Goal: Information Seeking & Learning: Check status

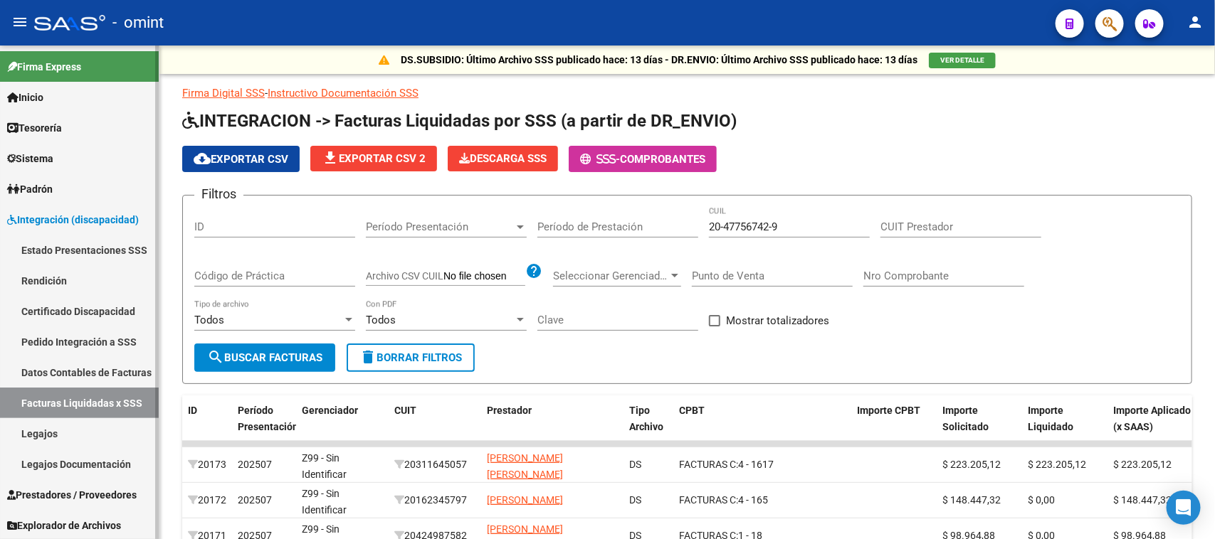
click at [90, 390] on link "Facturas Liquidadas x SSS" at bounding box center [79, 403] width 159 height 31
click at [80, 443] on link "Legajos" at bounding box center [79, 433] width 159 height 31
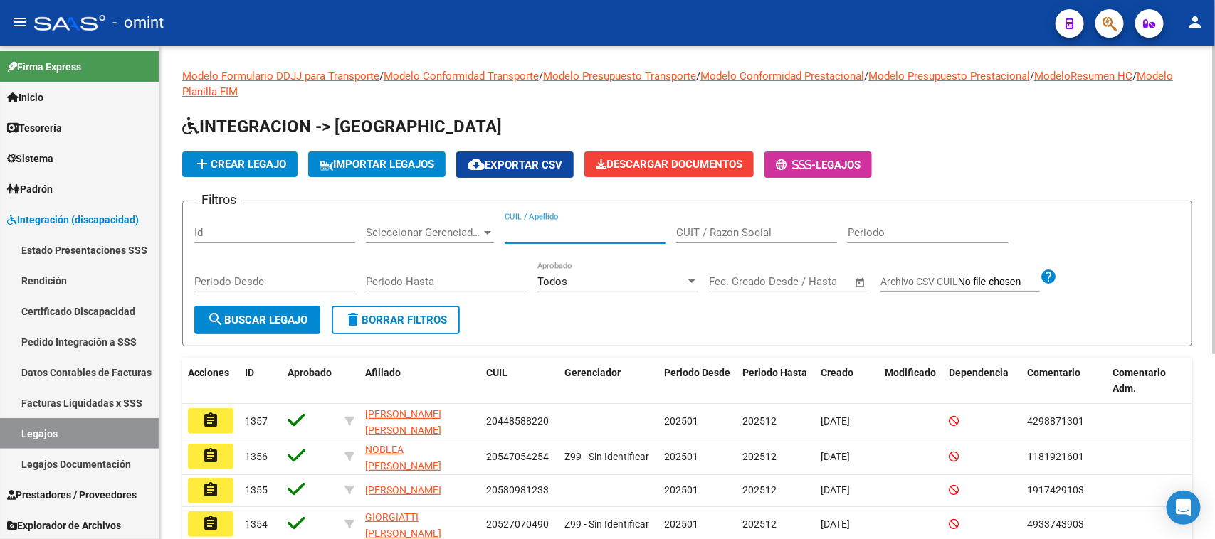
click at [584, 228] on input "CUIL / Apellido" at bounding box center [585, 232] width 161 height 13
type input "[PERSON_NAME]"
click at [205, 300] on div "Periodo Desde" at bounding box center [274, 284] width 161 height 44
drag, startPoint x: 205, startPoint y: 349, endPoint x: 211, endPoint y: 325, distance: 24.3
click at [205, 347] on div "Modelo Formulario DDJJ para Transporte / Modelo Conformidad Transporte / Modelo…" at bounding box center [687, 425] width 1010 height 715
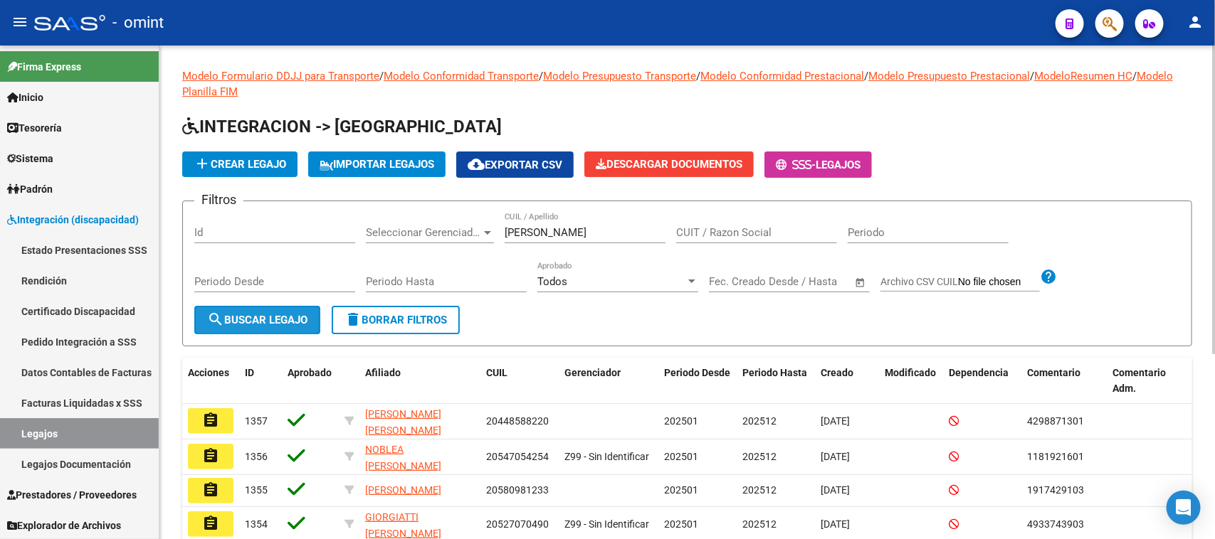
click at [211, 325] on mat-icon "search" at bounding box center [215, 319] width 17 height 17
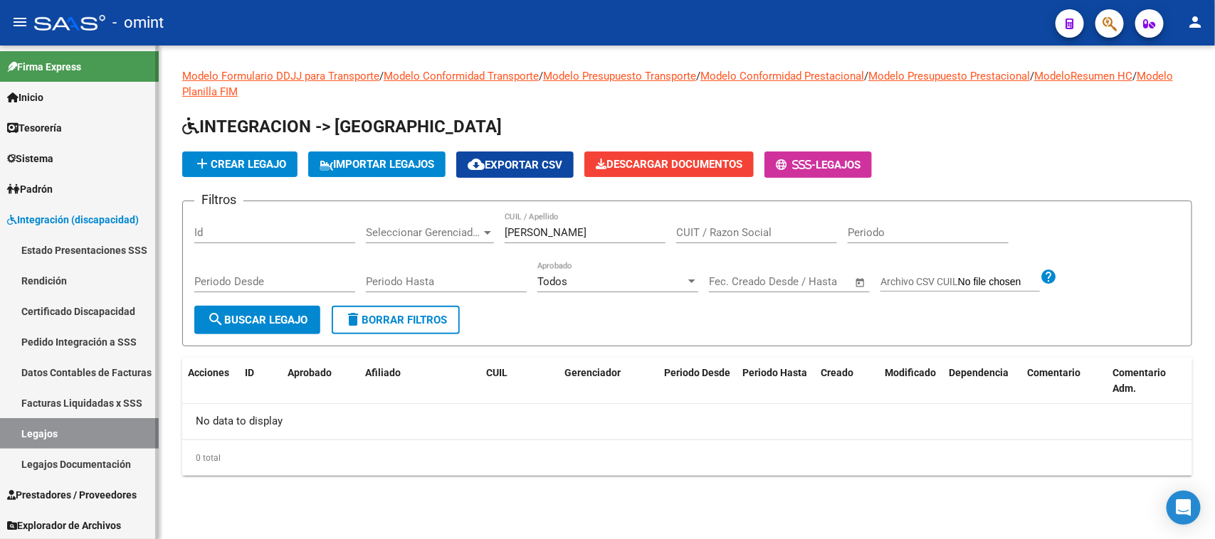
click at [97, 388] on link "Facturas Liquidadas x SSS" at bounding box center [79, 403] width 159 height 31
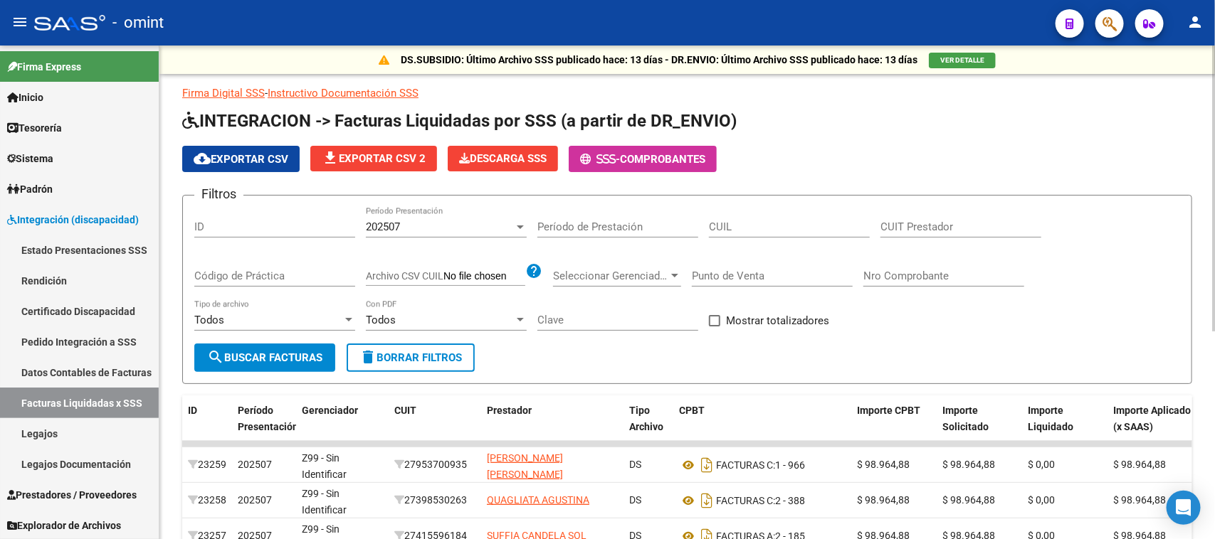
click at [702, 219] on div "Filtros ID 202507 Período Presentación Período de Prestación CUIL CUIT Prestado…" at bounding box center [687, 275] width 986 height 137
click at [717, 221] on input "CUIL" at bounding box center [789, 227] width 161 height 13
paste input "20-46955061-4"
click at [448, 228] on div "202507" at bounding box center [440, 227] width 148 height 13
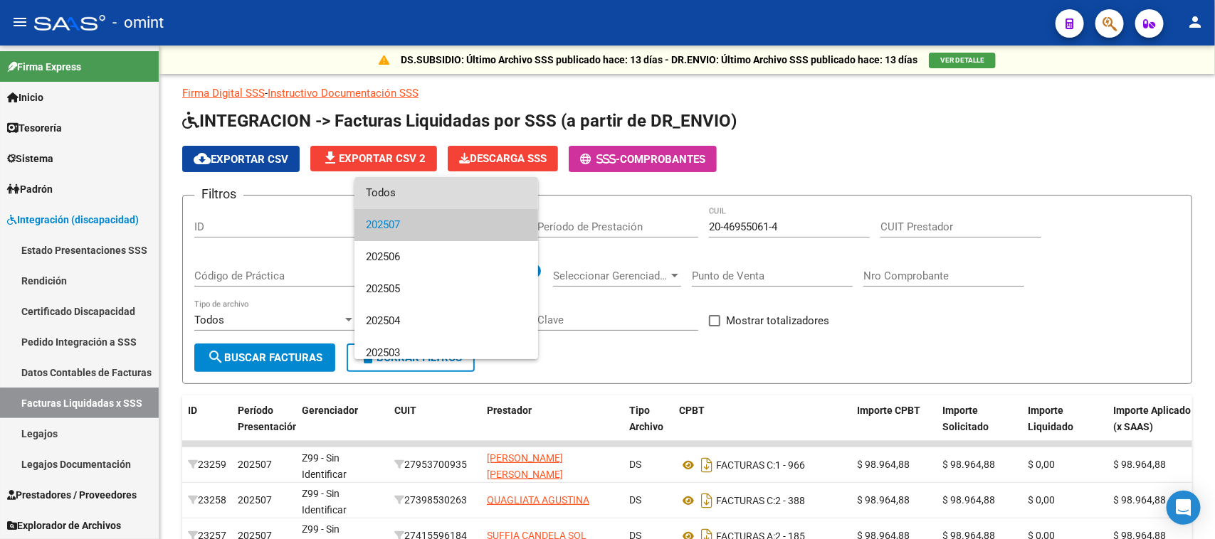
click at [458, 201] on span "Todos" at bounding box center [446, 193] width 161 height 32
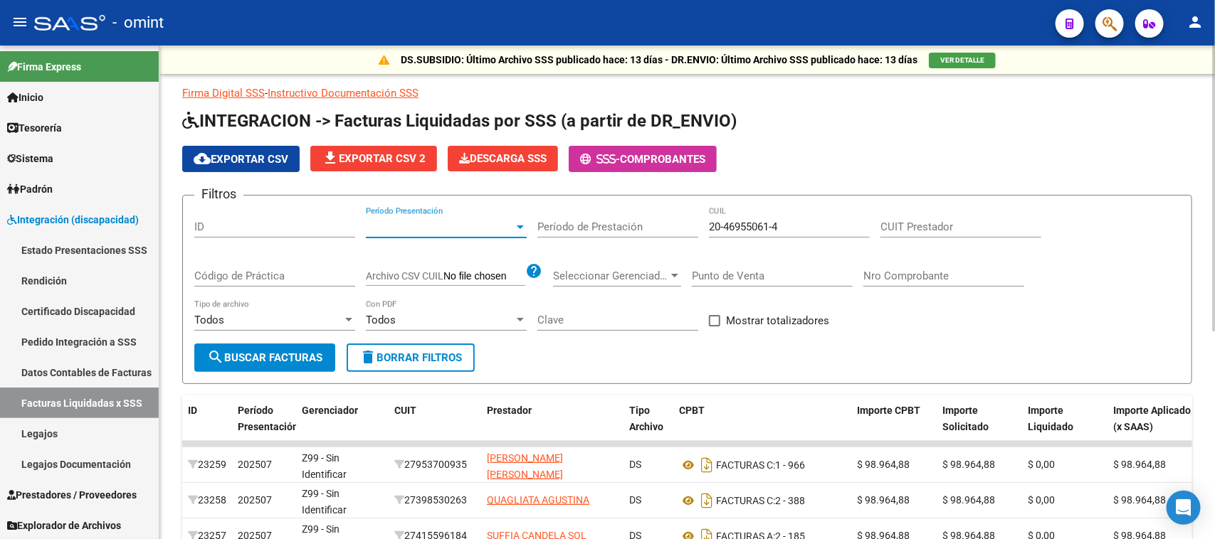
click at [289, 361] on span "search Buscar Facturas" at bounding box center [264, 358] width 115 height 13
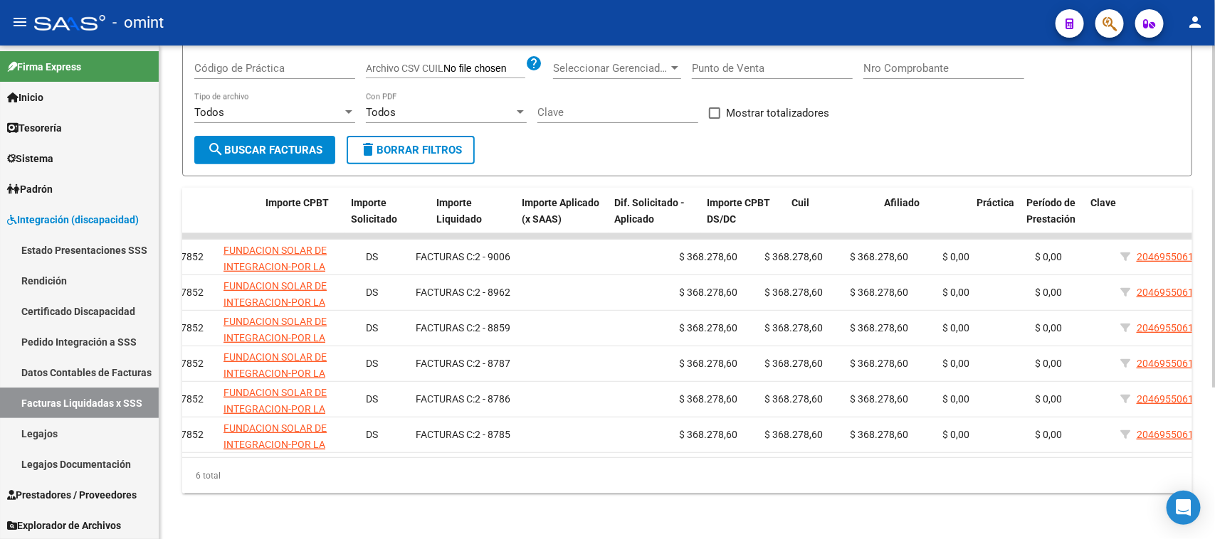
scroll to position [0, 591]
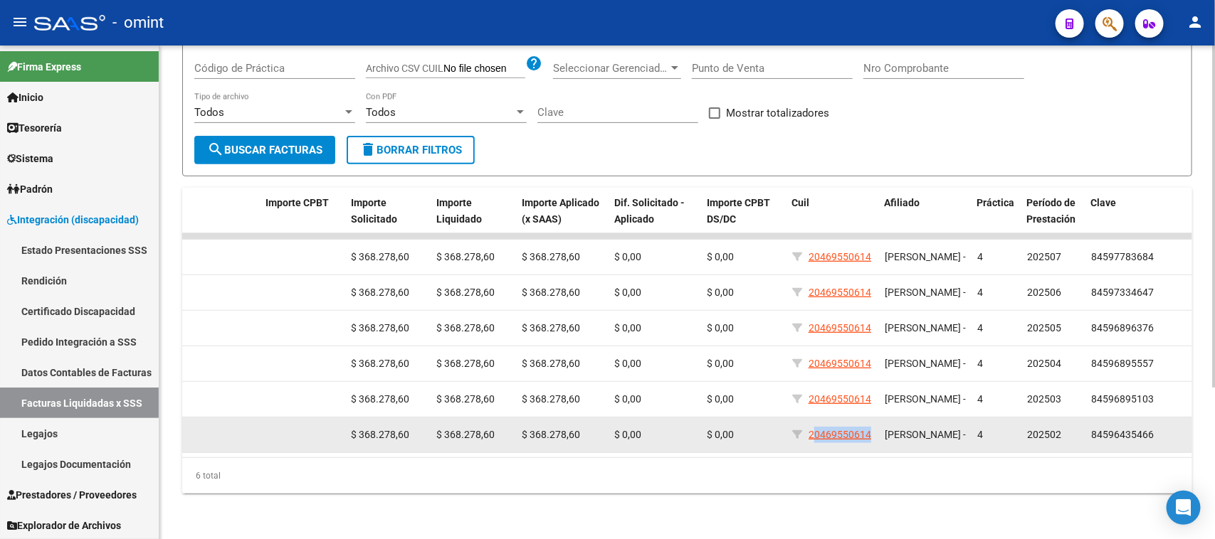
drag, startPoint x: 876, startPoint y: 428, endPoint x: 813, endPoint y: 429, distance: 63.3
click at [813, 429] on datatable-body-cell "20469550614" at bounding box center [832, 435] width 93 height 35
drag, startPoint x: 808, startPoint y: 429, endPoint x: 873, endPoint y: 429, distance: 65.5
click at [873, 429] on datatable-body-cell "20469550614" at bounding box center [832, 435] width 93 height 35
copy div "20469550614"
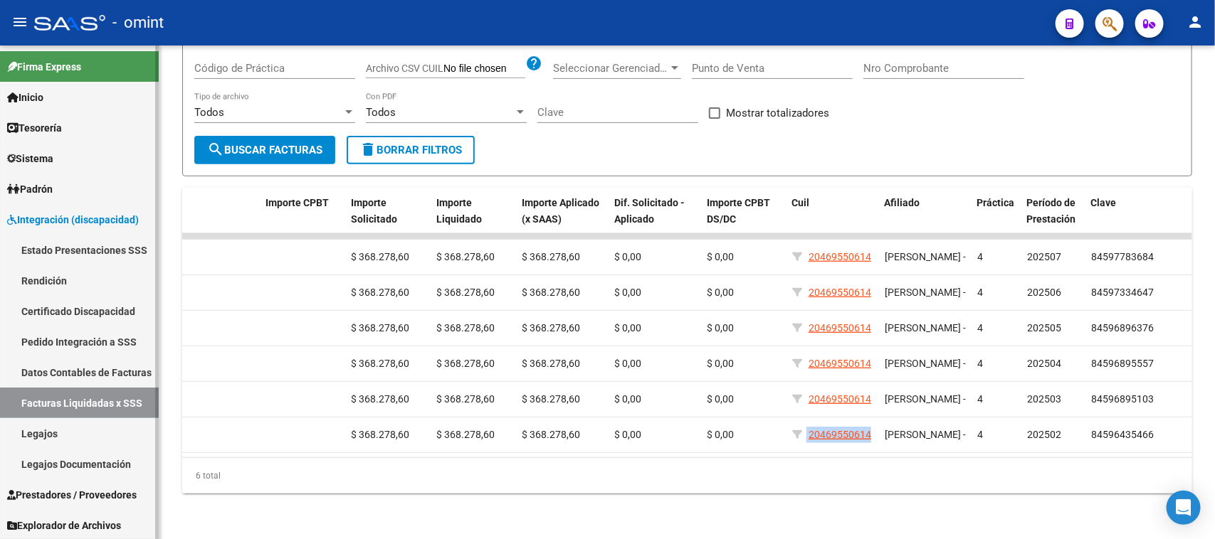
click at [118, 403] on link "Facturas Liquidadas x SSS" at bounding box center [79, 403] width 159 height 31
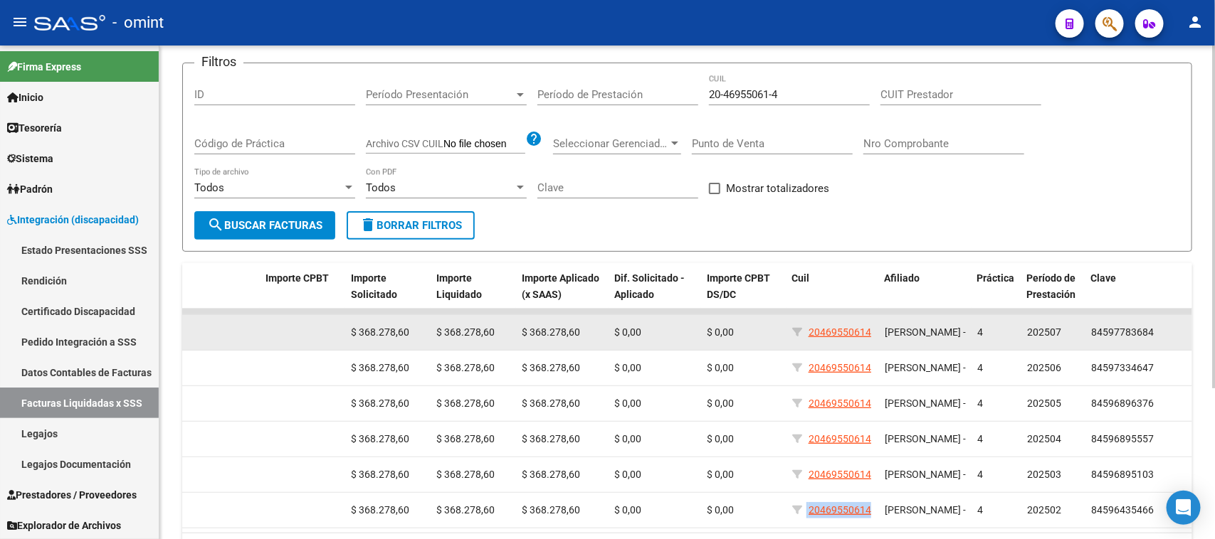
scroll to position [0, 0]
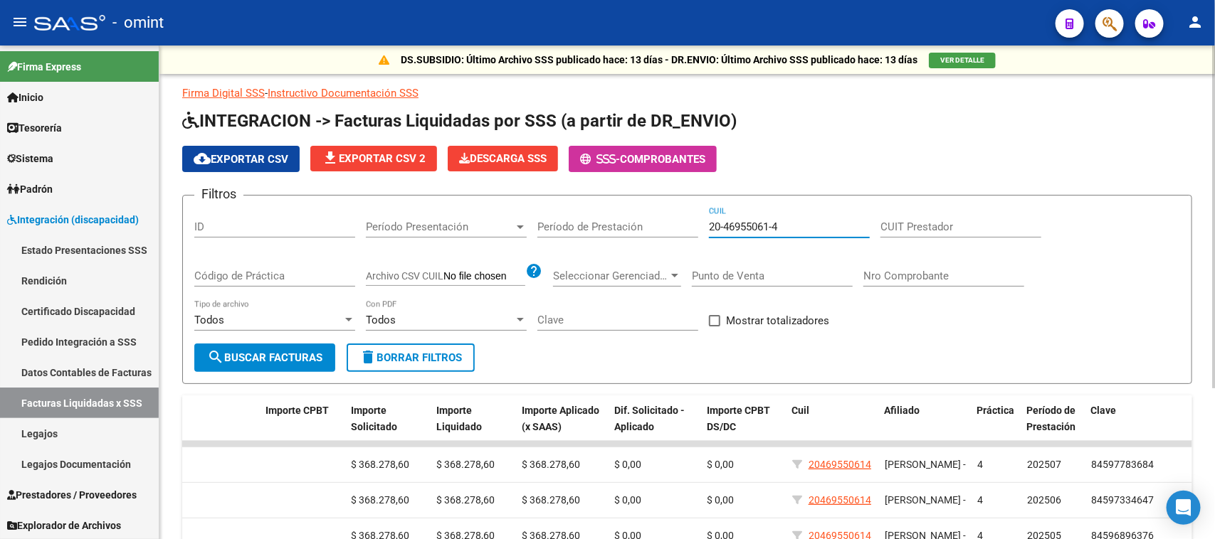
drag, startPoint x: 802, startPoint y: 224, endPoint x: 470, endPoint y: 247, distance: 332.4
click at [470, 247] on div "Filtros ID Período Presentación Período Presentación Período de Prestación 20-4…" at bounding box center [687, 275] width 986 height 137
paste input "56132833-2"
type input "20-56132833-2"
click at [293, 360] on span "search Buscar Facturas" at bounding box center [264, 358] width 115 height 13
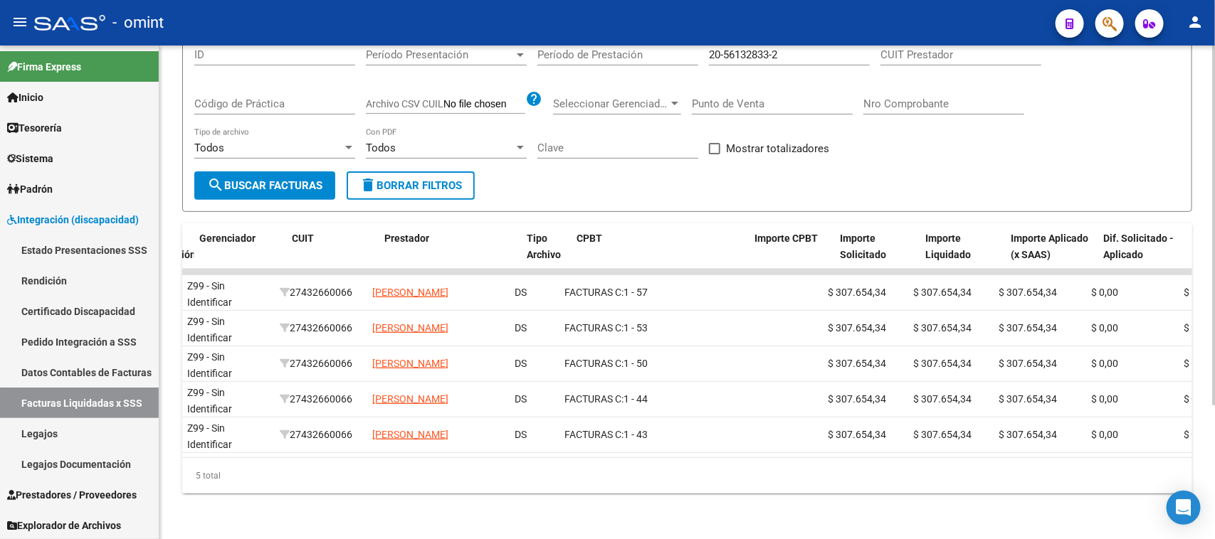
scroll to position [0, 11]
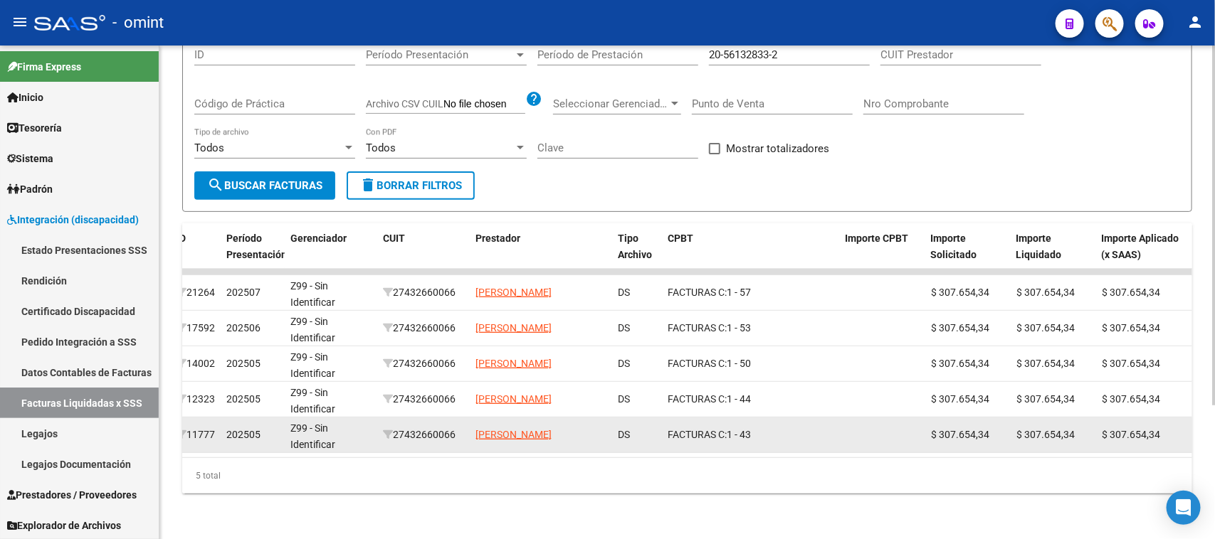
click at [433, 427] on div "27432660066" at bounding box center [423, 435] width 81 height 16
copy div "27432660066"
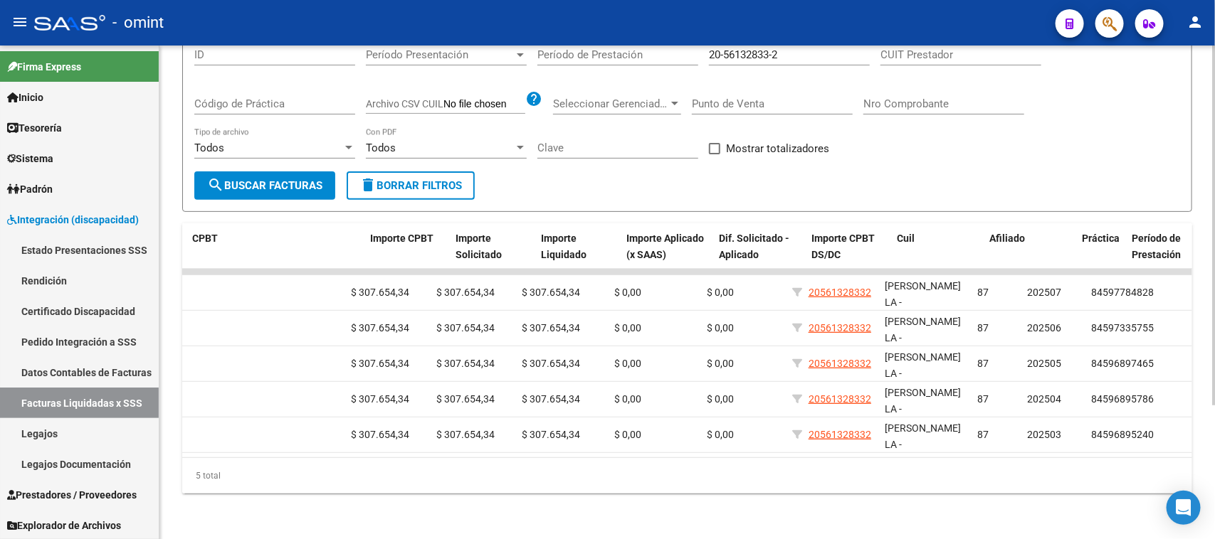
scroll to position [0, 484]
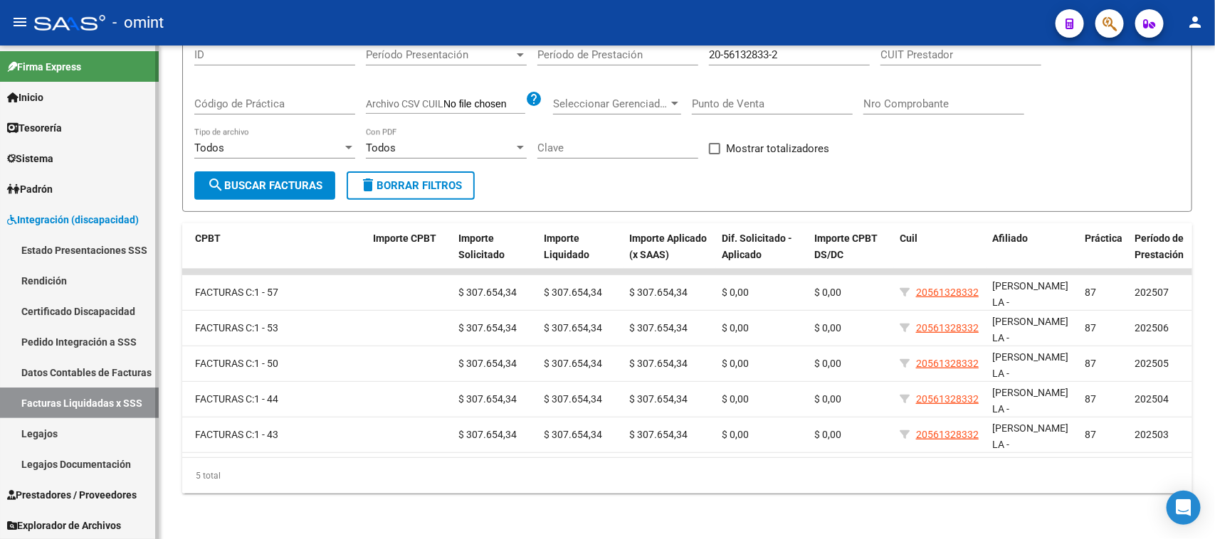
click at [54, 438] on link "Legajos" at bounding box center [79, 433] width 159 height 31
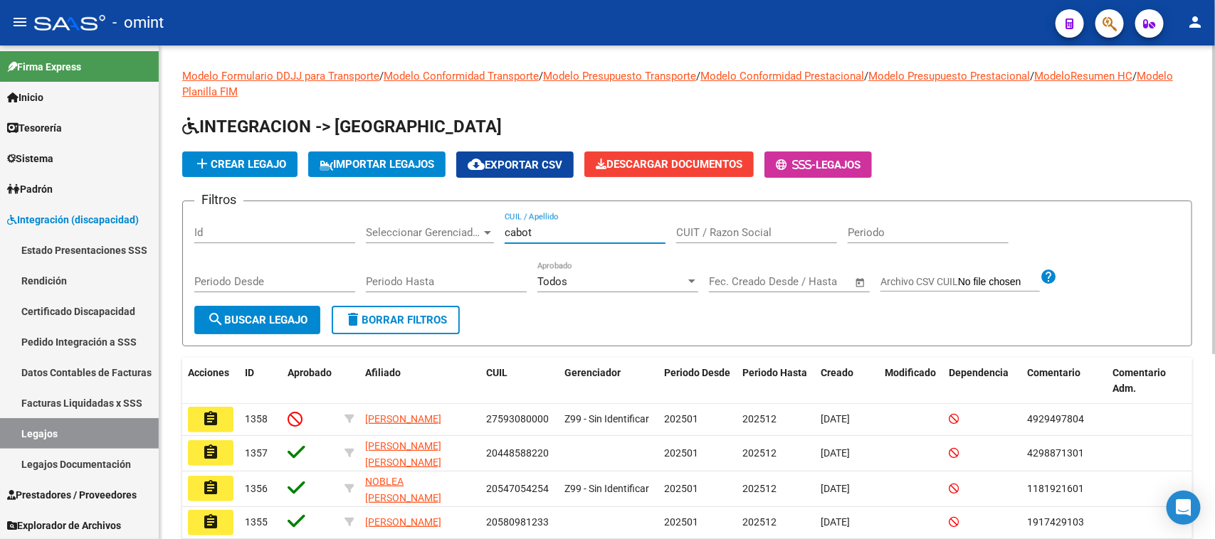
click at [607, 226] on input "cabot" at bounding box center [585, 232] width 161 height 13
type input "cabot"
click at [290, 319] on span "search Buscar Legajo" at bounding box center [257, 320] width 100 height 13
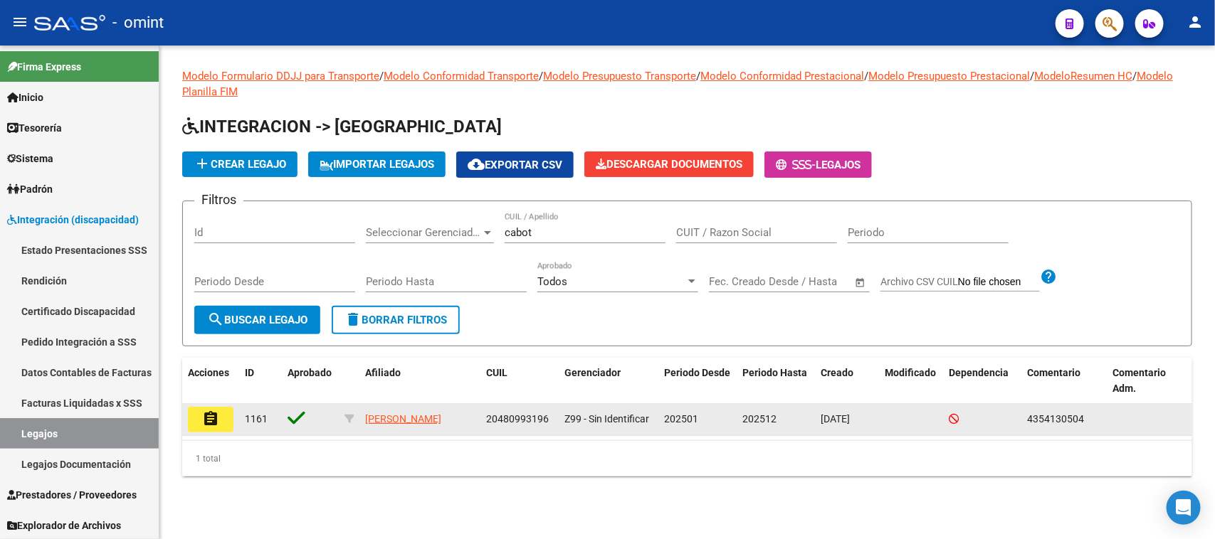
click at [239, 426] on datatable-body-cell "1161" at bounding box center [260, 419] width 43 height 31
click at [228, 422] on button "assignment" at bounding box center [211, 420] width 46 height 26
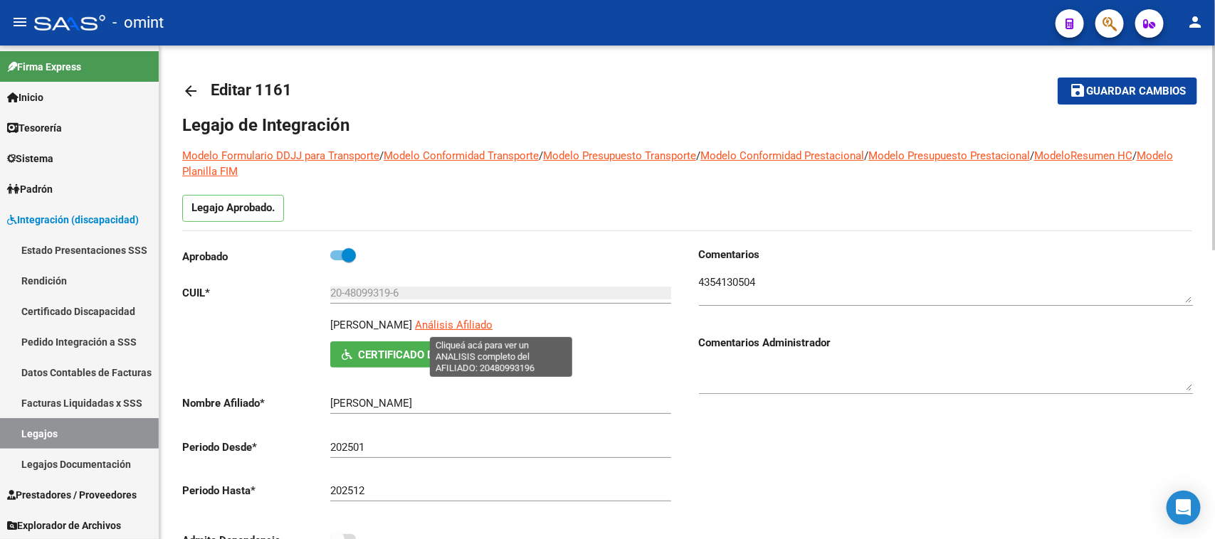
click at [492, 330] on span "Análisis Afiliado" at bounding box center [454, 325] width 78 height 13
type textarea "20480993196"
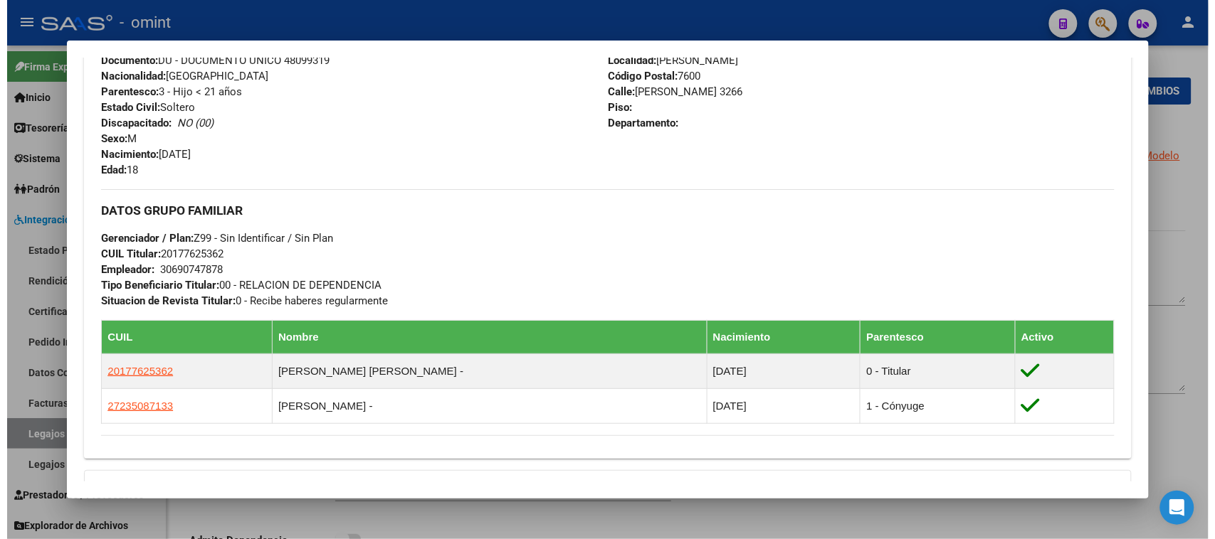
scroll to position [445, 0]
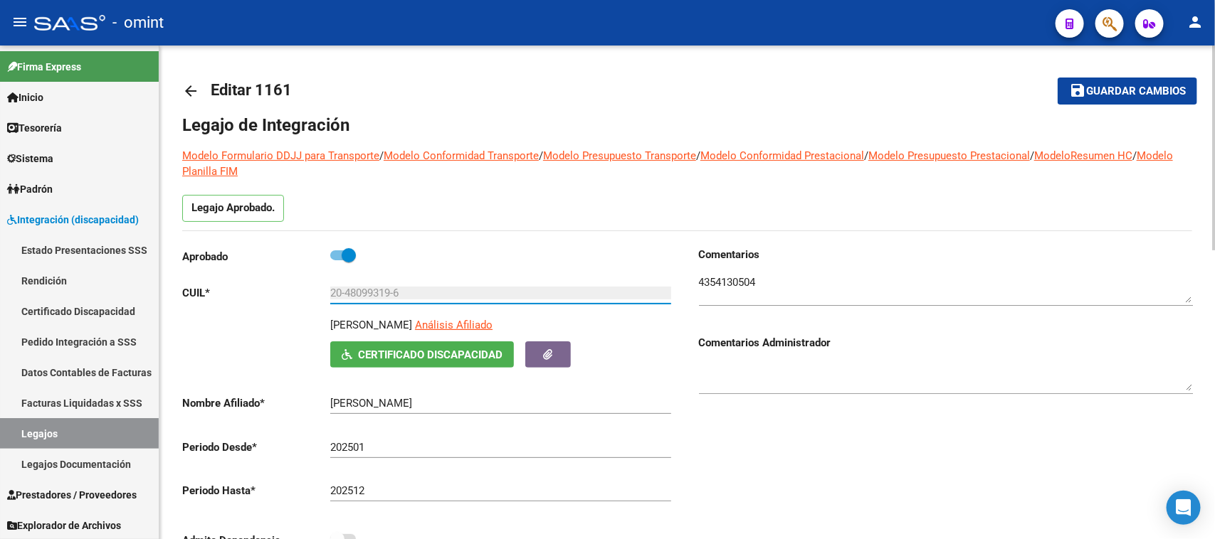
drag, startPoint x: 431, startPoint y: 294, endPoint x: 310, endPoint y: 293, distance: 121.0
click at [310, 293] on app-form-text-field "CUIL * 20-48099319-6 Ingresar CUIL" at bounding box center [426, 293] width 489 height 13
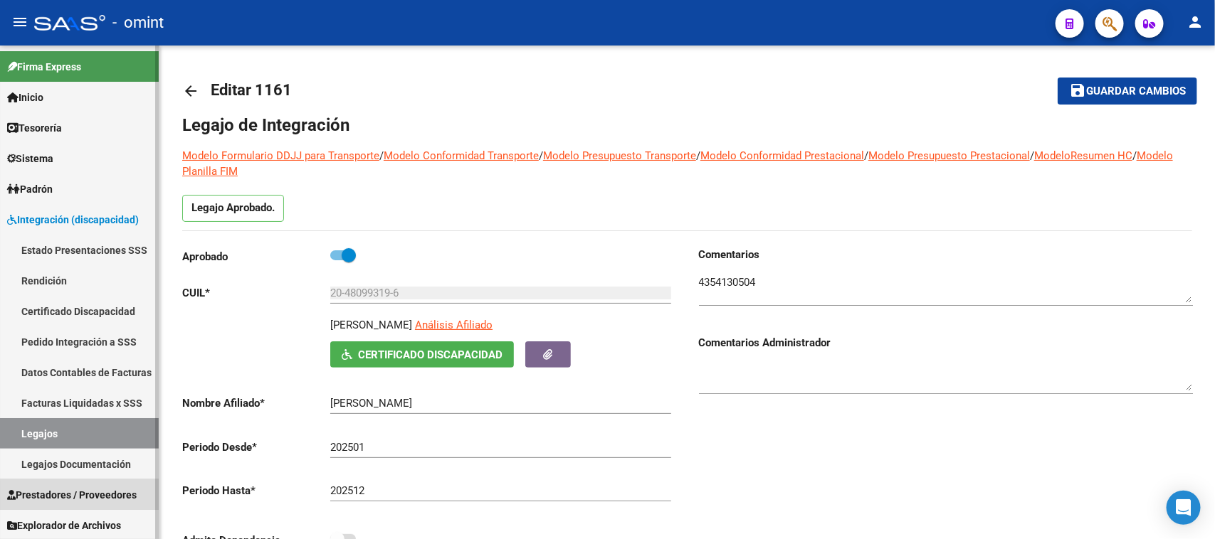
click at [84, 503] on link "Prestadores / Proveedores" at bounding box center [79, 495] width 159 height 31
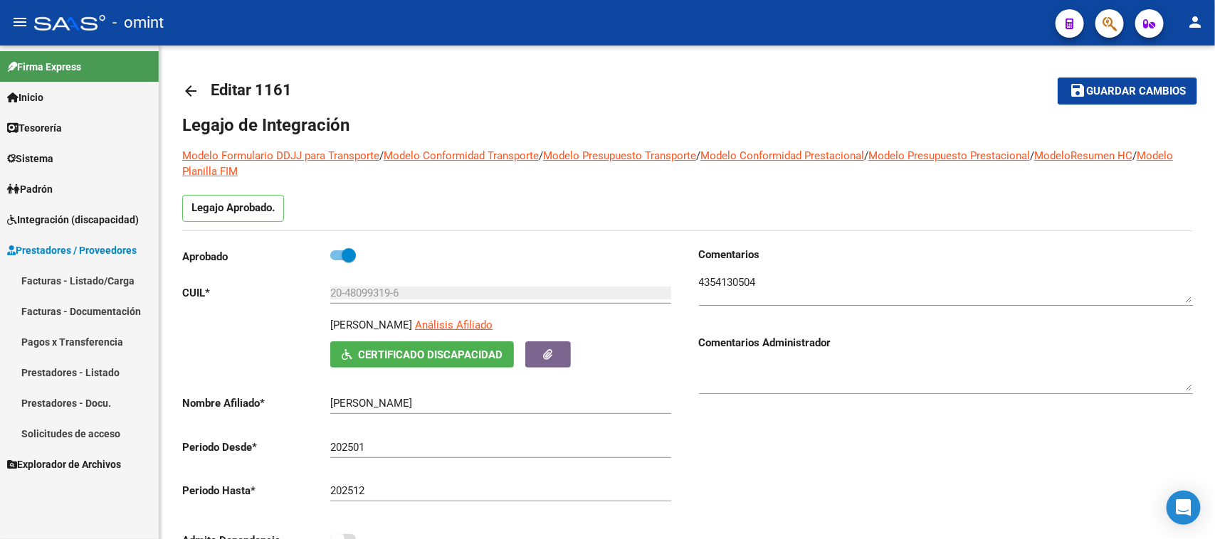
click at [86, 278] on link "Facturas - Listado/Carga" at bounding box center [79, 280] width 159 height 31
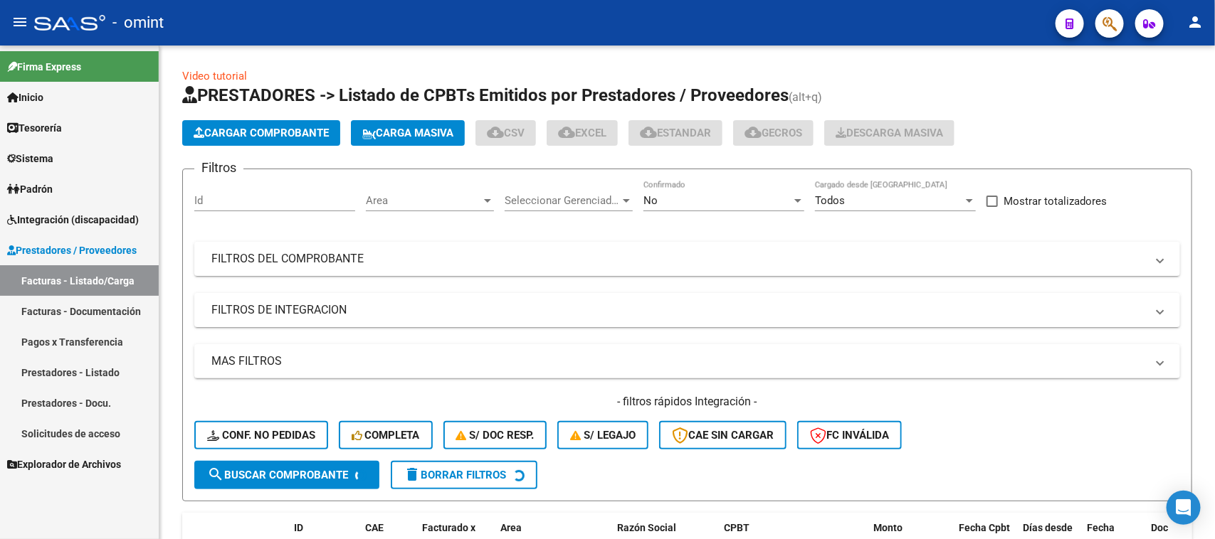
click at [80, 210] on link "Integración (discapacidad)" at bounding box center [79, 219] width 159 height 31
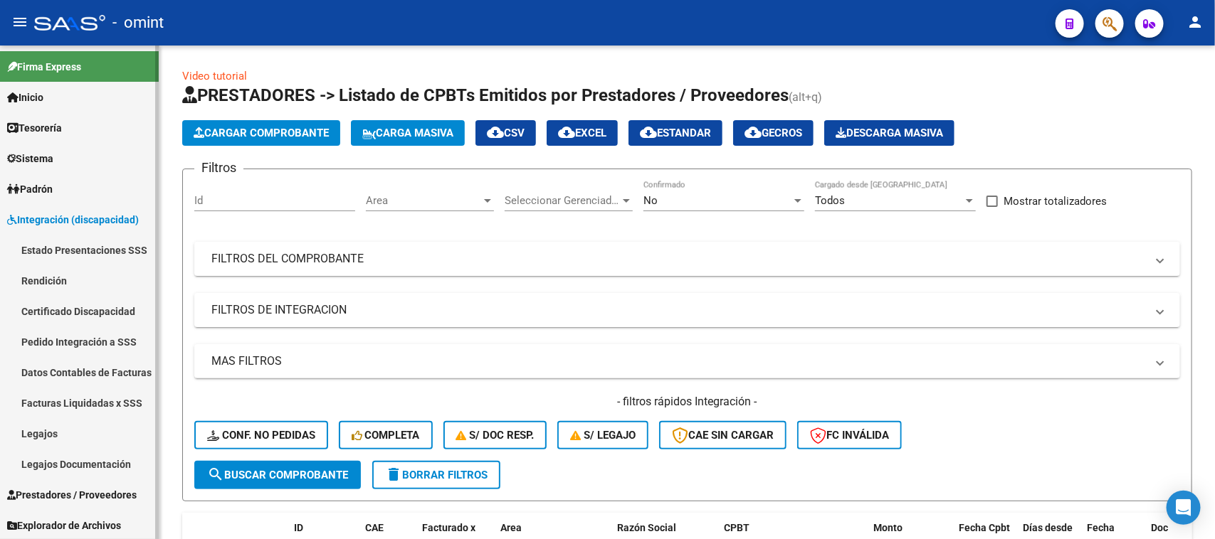
click at [80, 392] on link "Facturas Liquidadas x SSS" at bounding box center [79, 403] width 159 height 31
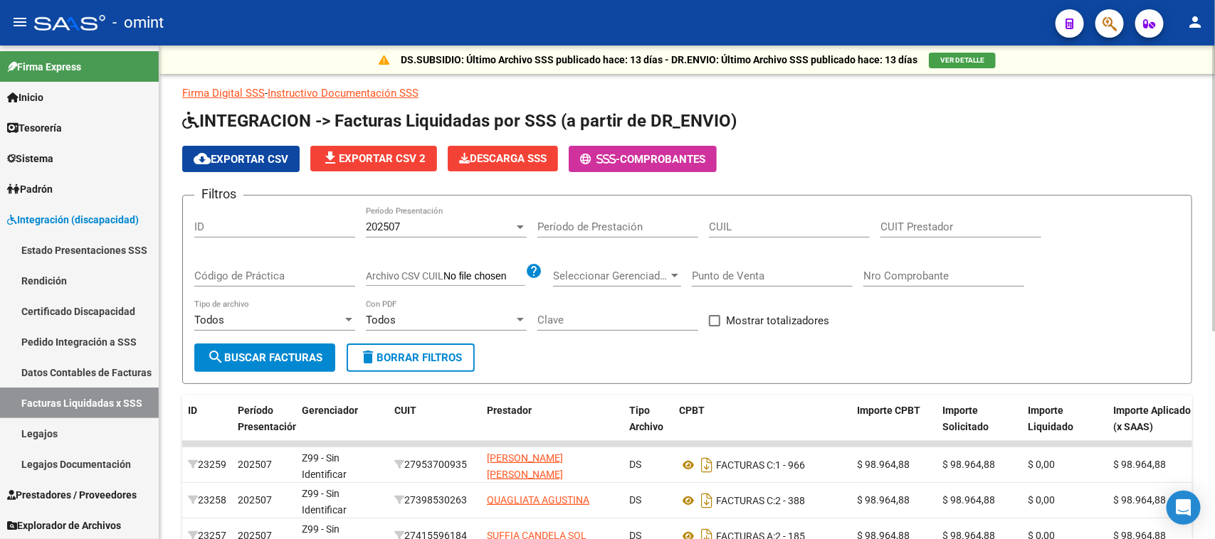
click at [751, 233] on div "CUIL" at bounding box center [789, 222] width 161 height 31
drag, startPoint x: 874, startPoint y: 225, endPoint x: 887, endPoint y: 225, distance: 12.8
click at [880, 225] on div "Filtros ID 202507 Período Presentación Período de Prestación CUIL CUIT Prestado…" at bounding box center [687, 275] width 986 height 137
click at [887, 225] on input "CUIT Prestador" at bounding box center [960, 227] width 161 height 13
paste input "27-57636325-2"
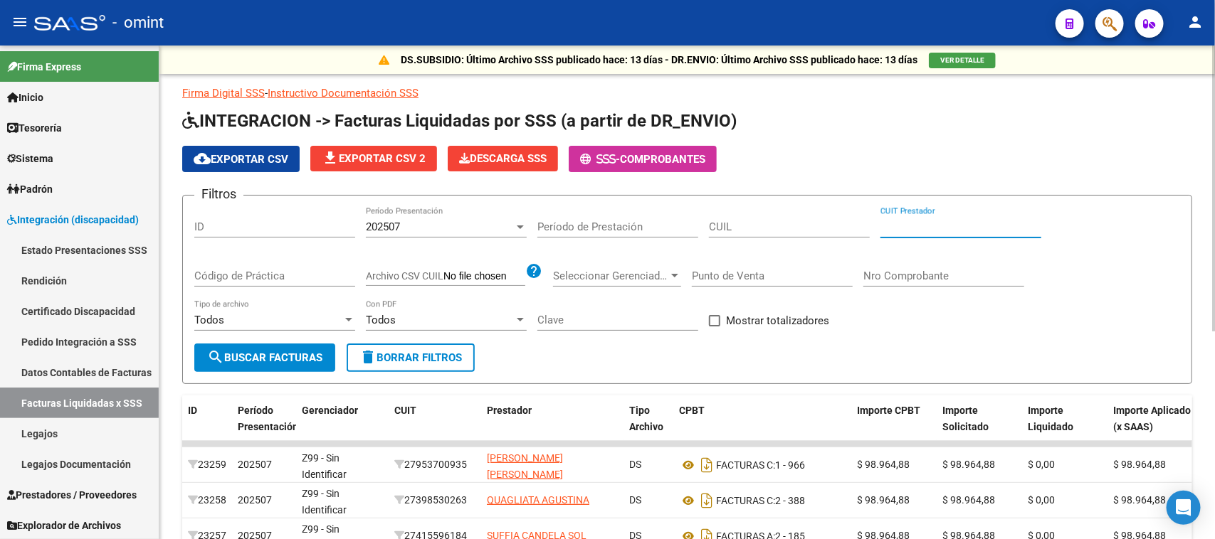
type input "27-57636325-2"
drag, startPoint x: 964, startPoint y: 224, endPoint x: 535, endPoint y: 196, distance: 430.1
click at [535, 196] on form "Filtros ID 202507 Período Presentación Período de Prestación CUIL 27-57636325-2…" at bounding box center [687, 289] width 1010 height 189
click at [421, 339] on div "Todos Con PDF" at bounding box center [446, 322] width 161 height 44
drag, startPoint x: 794, startPoint y: 230, endPoint x: 794, endPoint y: 222, distance: 7.8
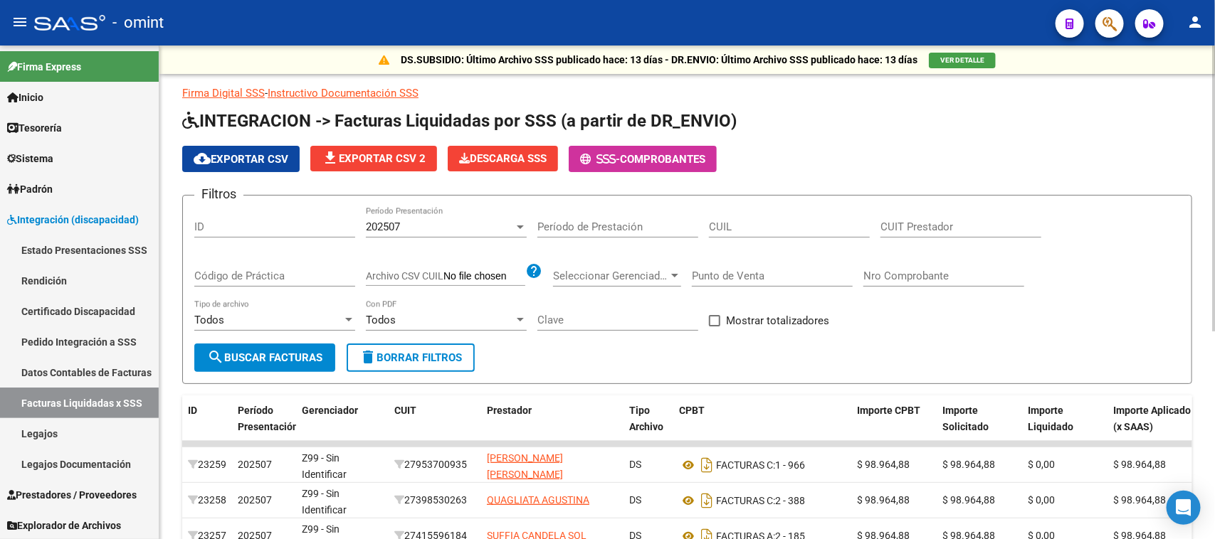
click at [794, 228] on div "CUIL" at bounding box center [789, 222] width 161 height 31
click at [791, 218] on div "CUIL" at bounding box center [789, 222] width 161 height 31
paste input "27-57636325-2"
type input "27-57636325-2"
click at [424, 218] on div "202507 Período Presentación" at bounding box center [446, 222] width 161 height 31
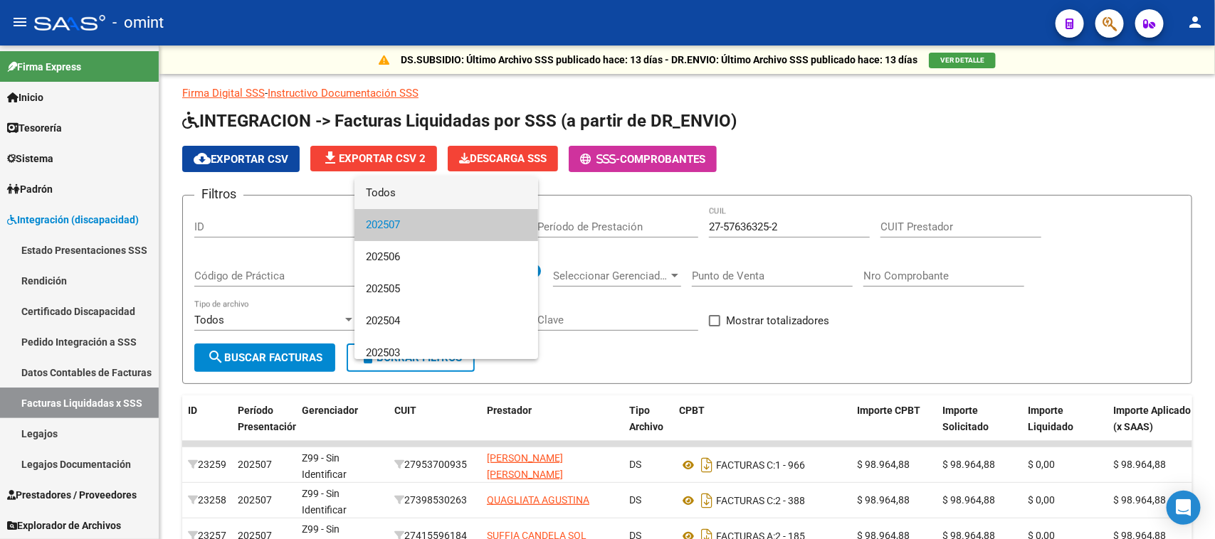
click at [429, 197] on span "Todos" at bounding box center [446, 193] width 161 height 32
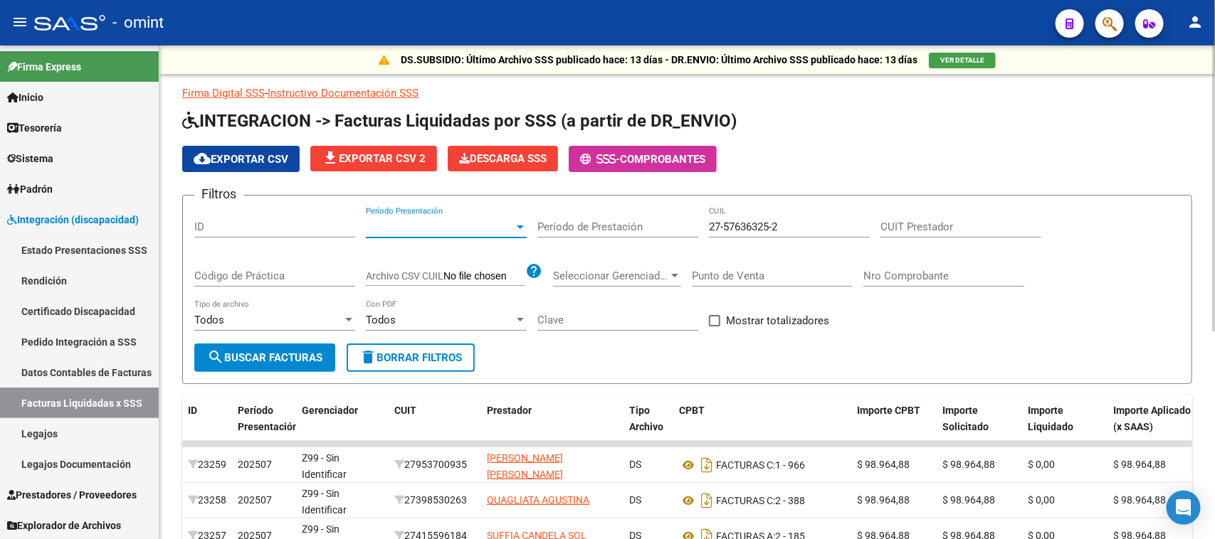
click at [219, 363] on mat-icon "search" at bounding box center [215, 357] width 17 height 17
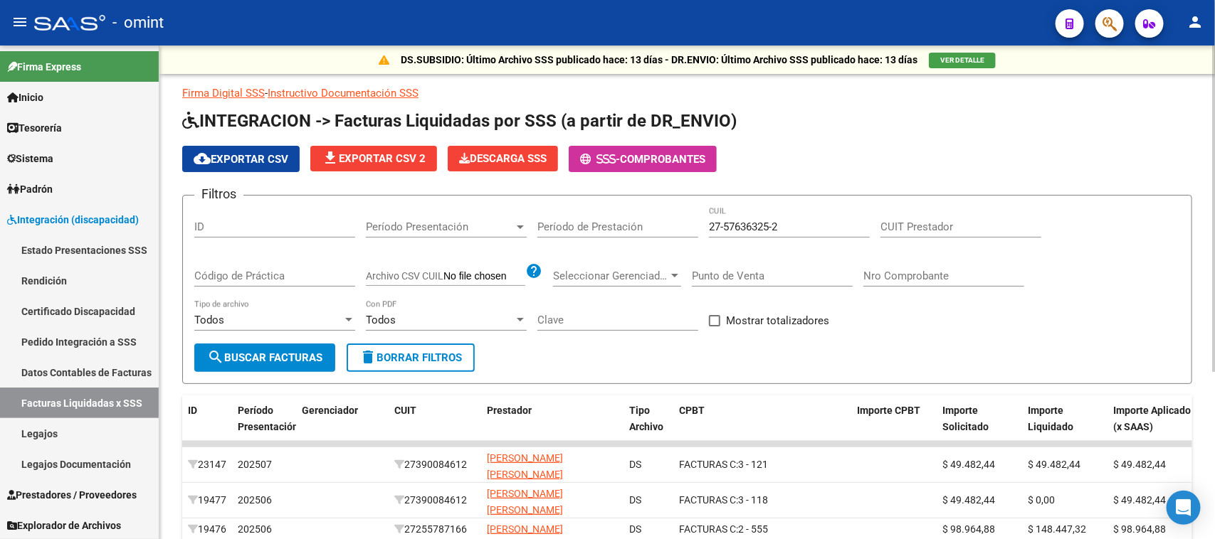
scroll to position [254, 0]
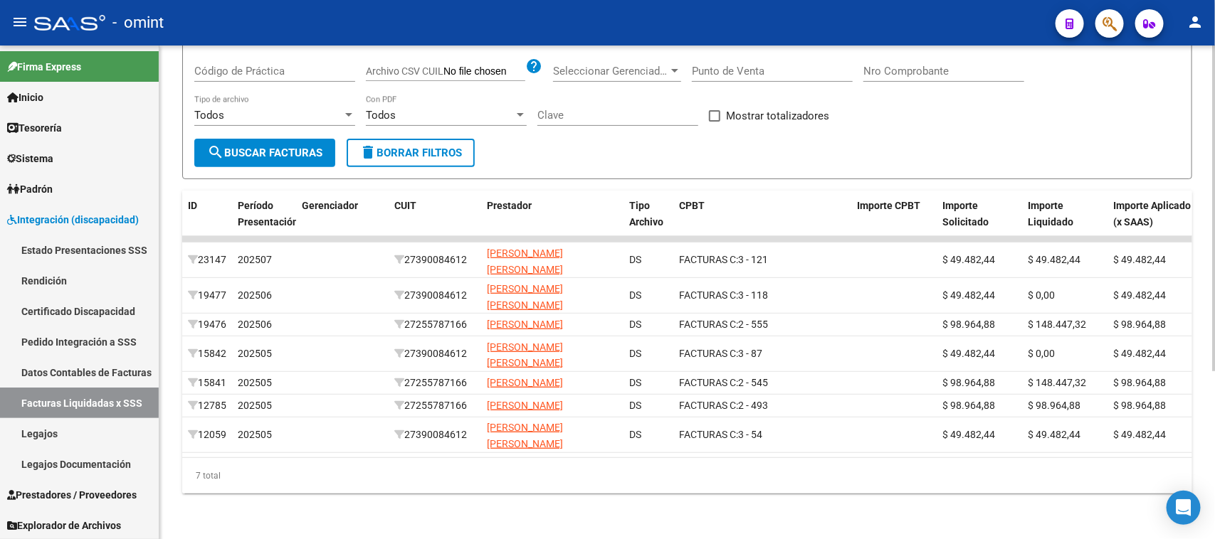
drag, startPoint x: 719, startPoint y: 443, endPoint x: 927, endPoint y: 447, distance: 207.8
click at [971, 446] on datatable-body "23147 202507 27390084612 [PERSON_NAME] [PERSON_NAME] DS FACTURAS C: 3 - 121 $ 4…" at bounding box center [687, 346] width 1010 height 221
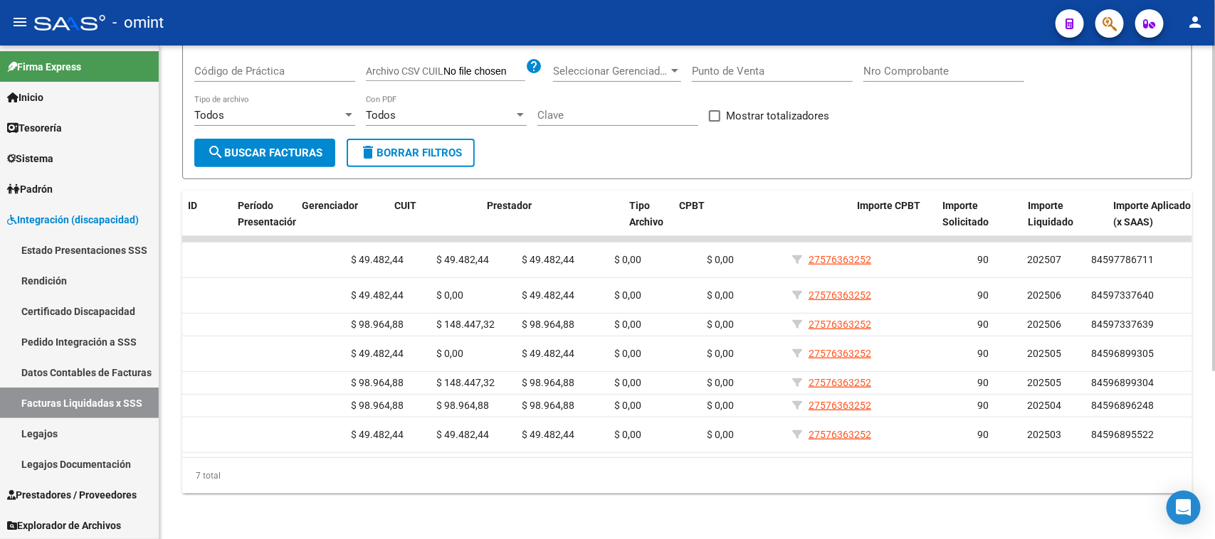
scroll to position [0, 0]
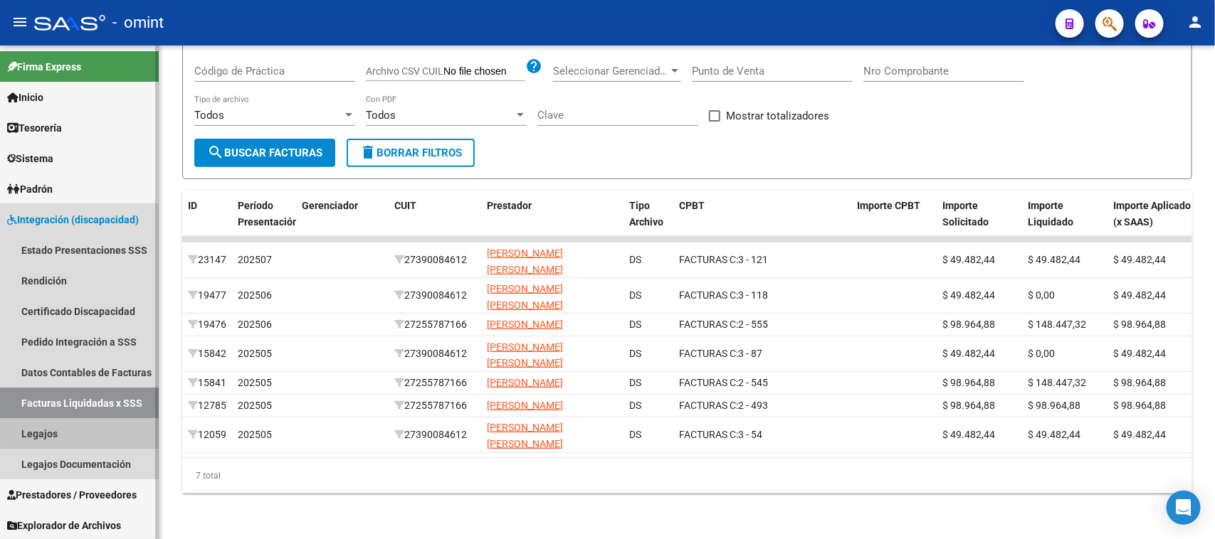
click at [105, 432] on link "Legajos" at bounding box center [79, 433] width 159 height 31
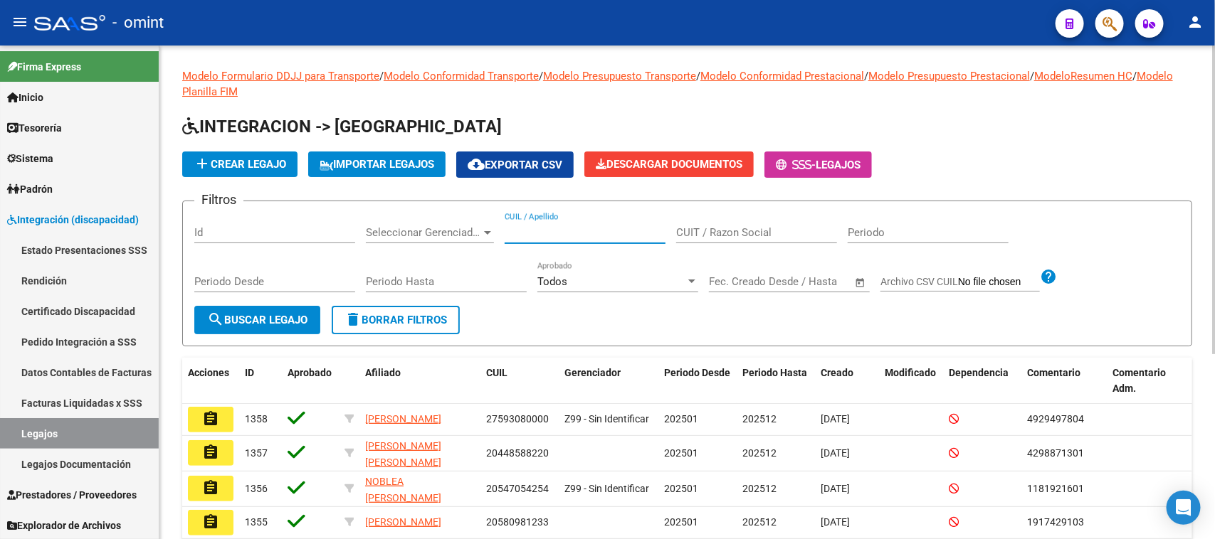
click at [618, 233] on input "CUIL / Apellido" at bounding box center [585, 232] width 161 height 13
type input "cabot"
click at [285, 304] on form "Filtros Id Seleccionar Gerenciador Seleccionar Gerenciador [PERSON_NAME] CUIL /…" at bounding box center [687, 274] width 1010 height 146
click at [243, 325] on button "search Buscar Legajo" at bounding box center [257, 320] width 126 height 28
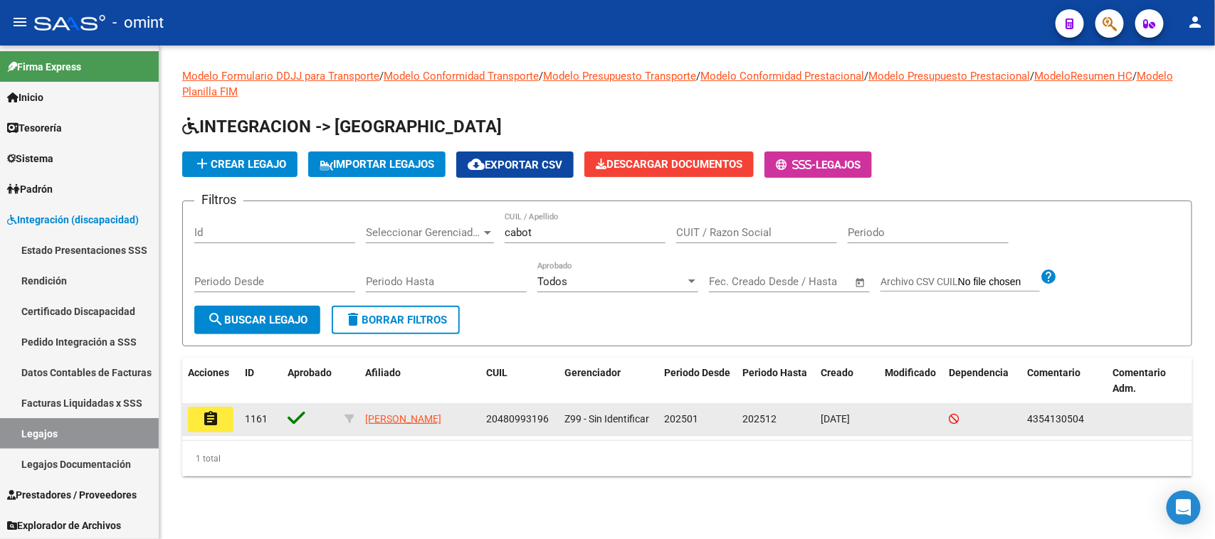
click at [207, 416] on mat-icon "assignment" at bounding box center [210, 419] width 17 height 17
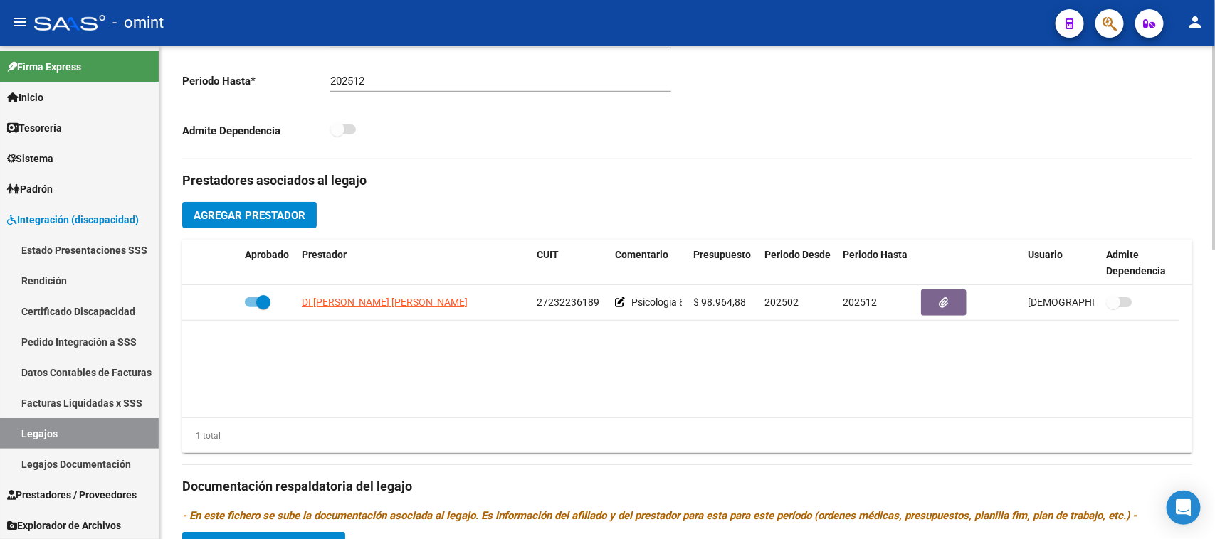
scroll to position [445, 0]
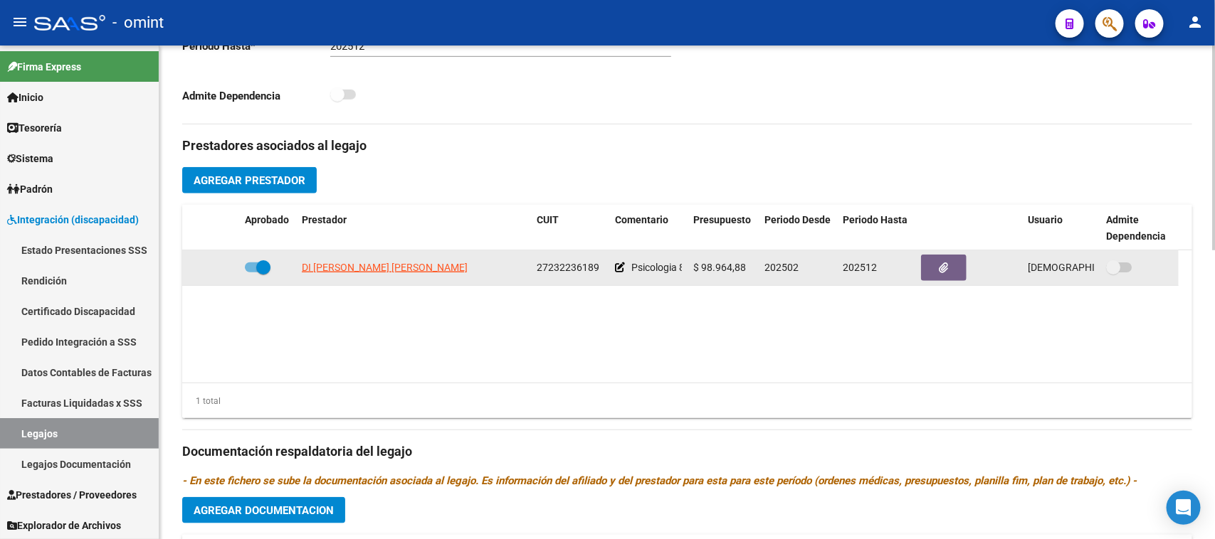
click at [537, 267] on span "27232236189" at bounding box center [568, 267] width 63 height 11
copy span "27232236189"
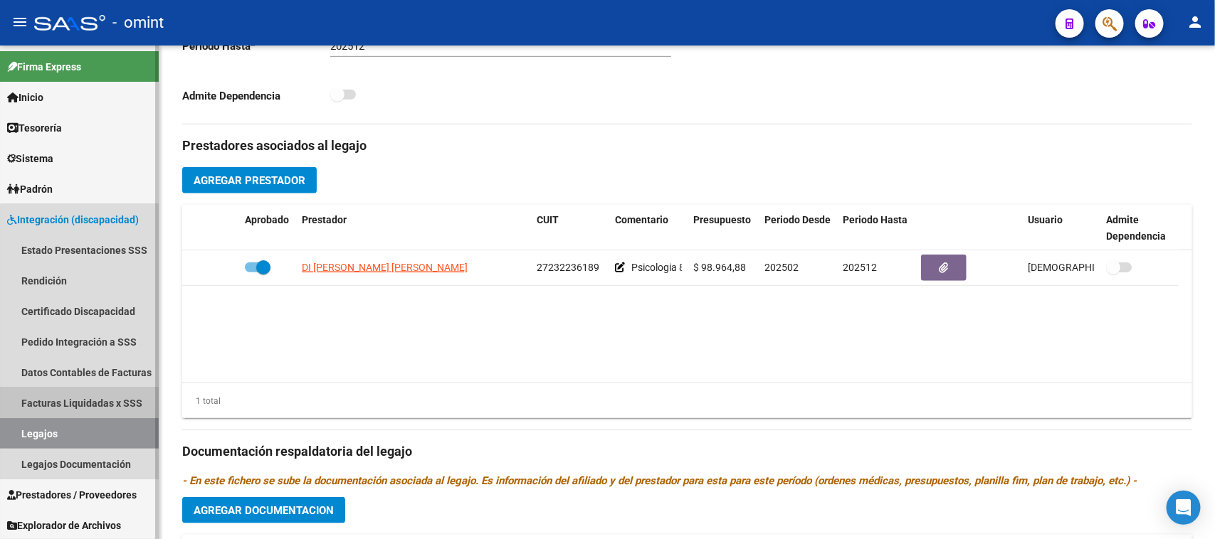
click at [90, 393] on link "Facturas Liquidadas x SSS" at bounding box center [79, 403] width 159 height 31
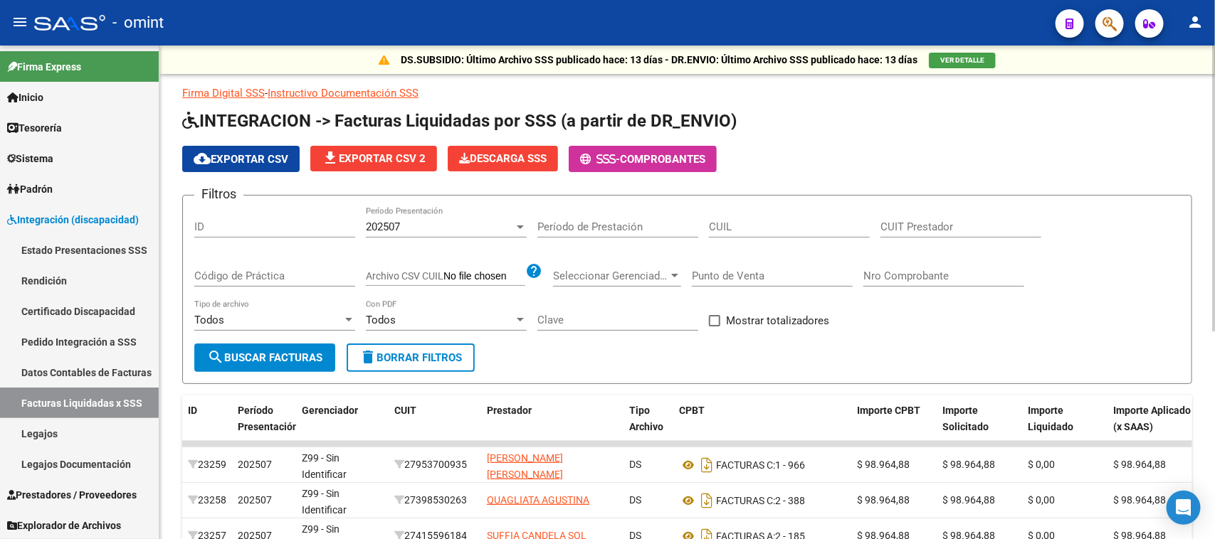
click at [938, 225] on input "CUIT Prestador" at bounding box center [960, 227] width 161 height 13
paste input "27-23223618-9"
type input "27-23223618-9"
click at [432, 233] on div "202507 Período Presentación" at bounding box center [446, 222] width 161 height 31
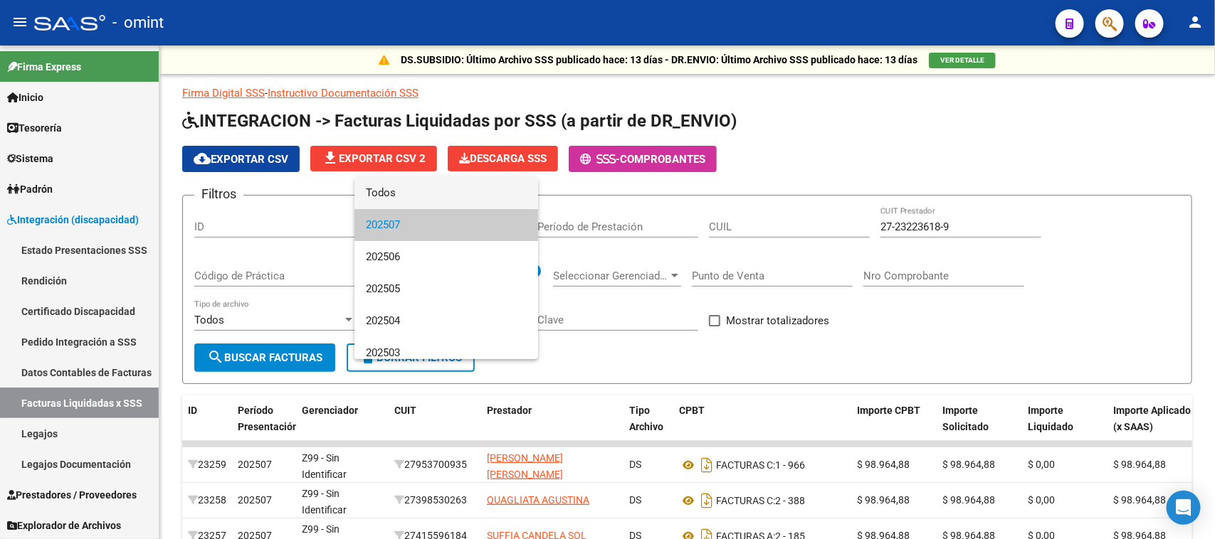
click at [440, 199] on span "Todos" at bounding box center [446, 193] width 161 height 32
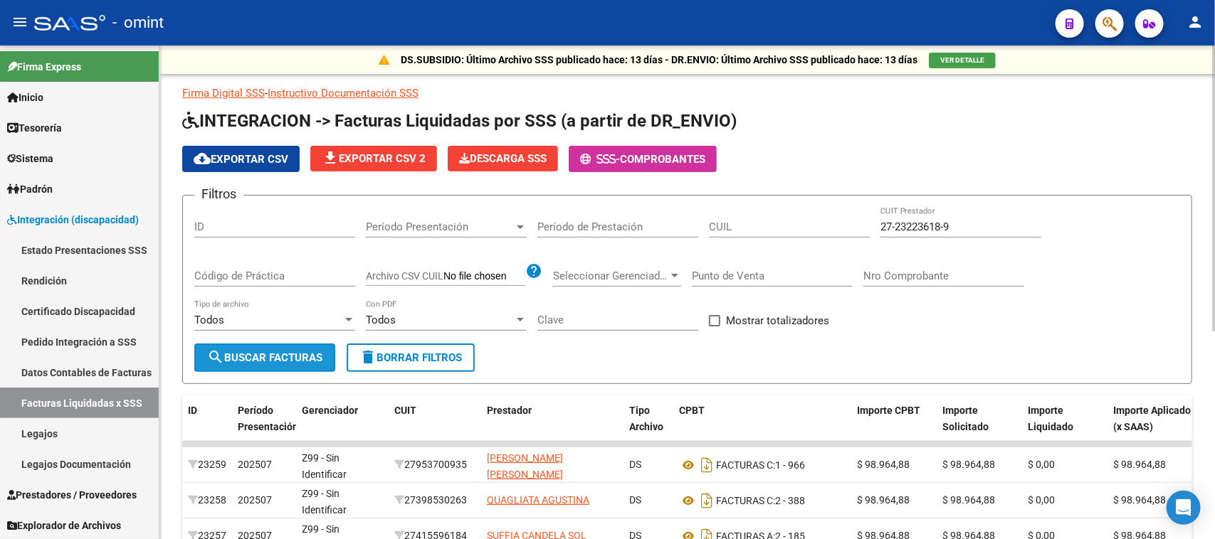
click at [226, 360] on span "search Buscar Facturas" at bounding box center [264, 358] width 115 height 13
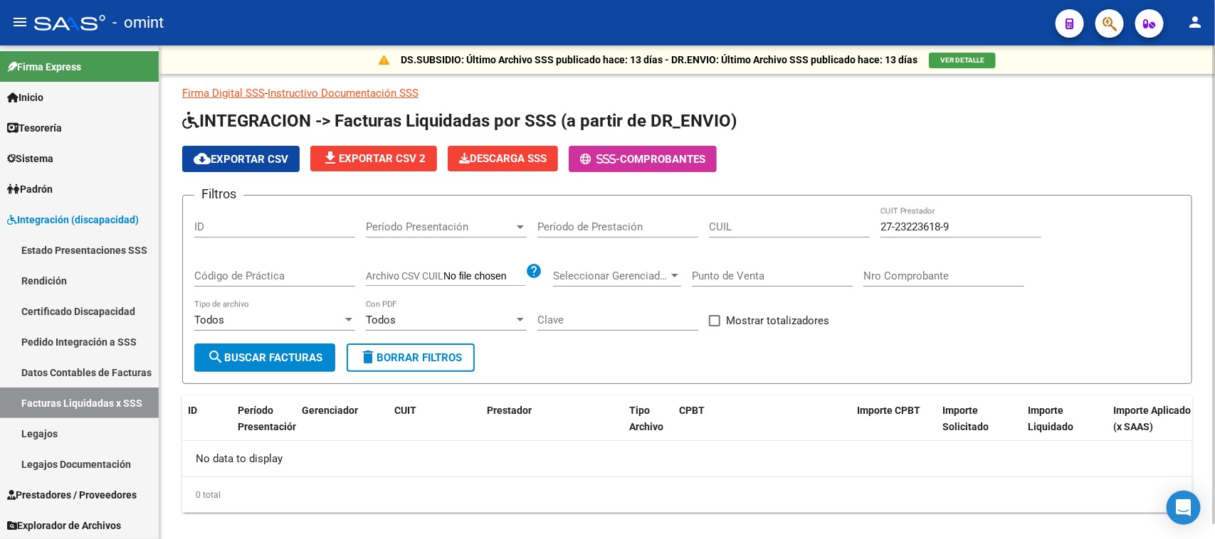
scroll to position [16, 0]
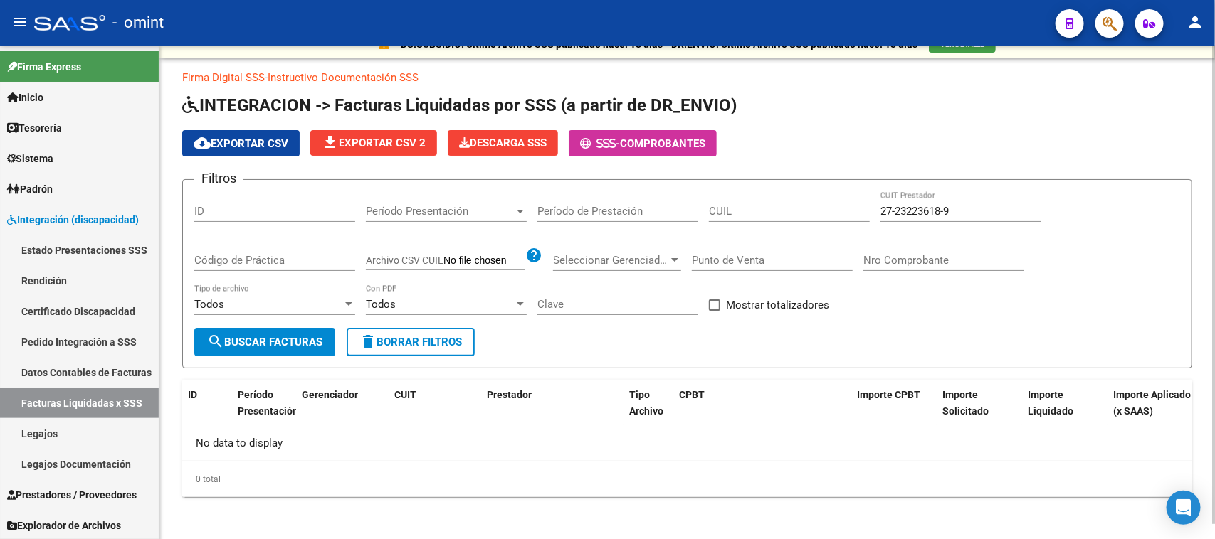
click at [1034, 205] on input "27-23223618-9" at bounding box center [960, 211] width 161 height 13
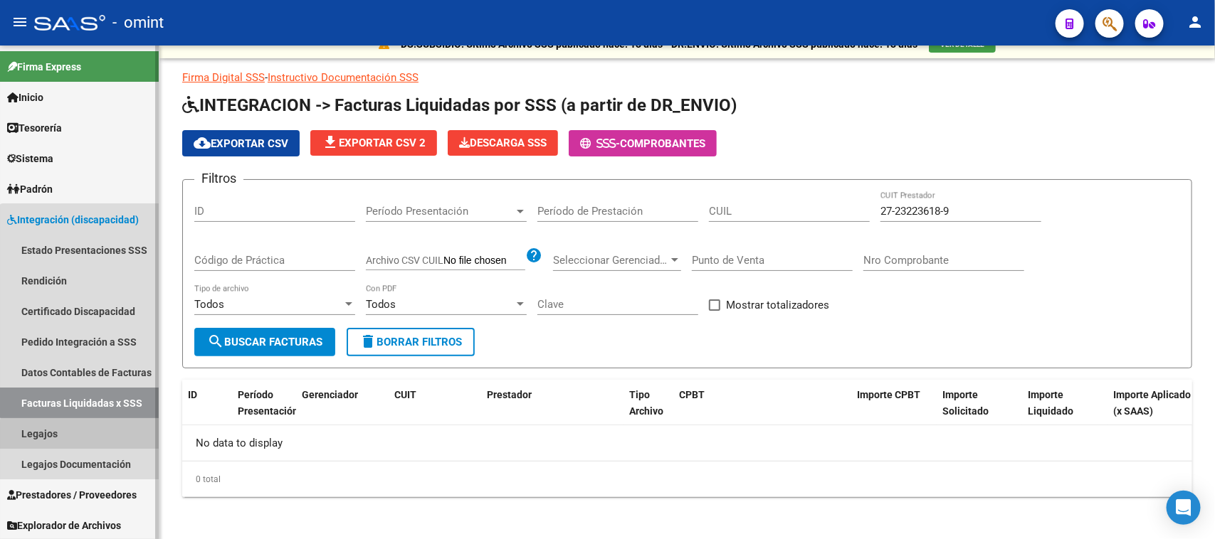
click at [125, 443] on link "Legajos" at bounding box center [79, 433] width 159 height 31
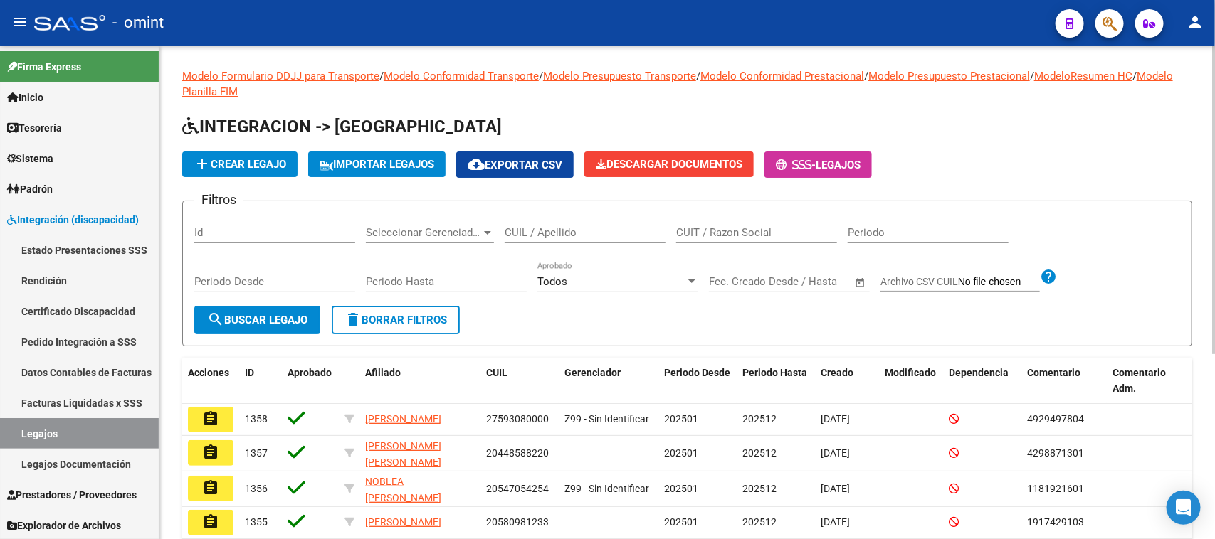
click at [748, 228] on input "CUIT / Razon Social" at bounding box center [756, 232] width 161 height 13
paste input "27232236189"
type input "27232236189"
click at [236, 314] on span "search Buscar Legajo" at bounding box center [257, 320] width 100 height 13
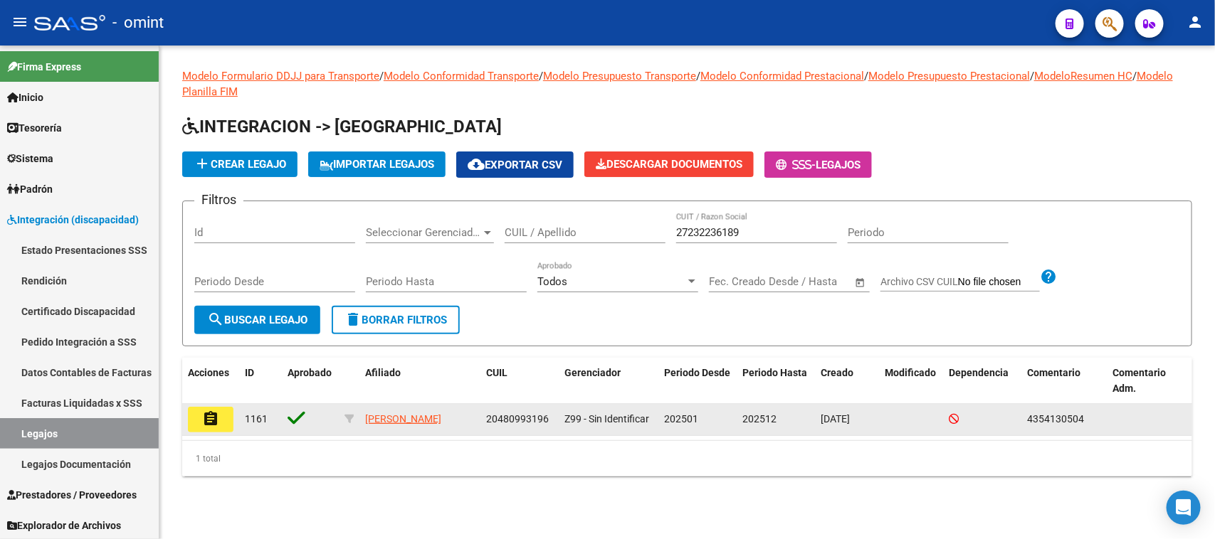
click at [221, 418] on button "assignment" at bounding box center [211, 420] width 46 height 26
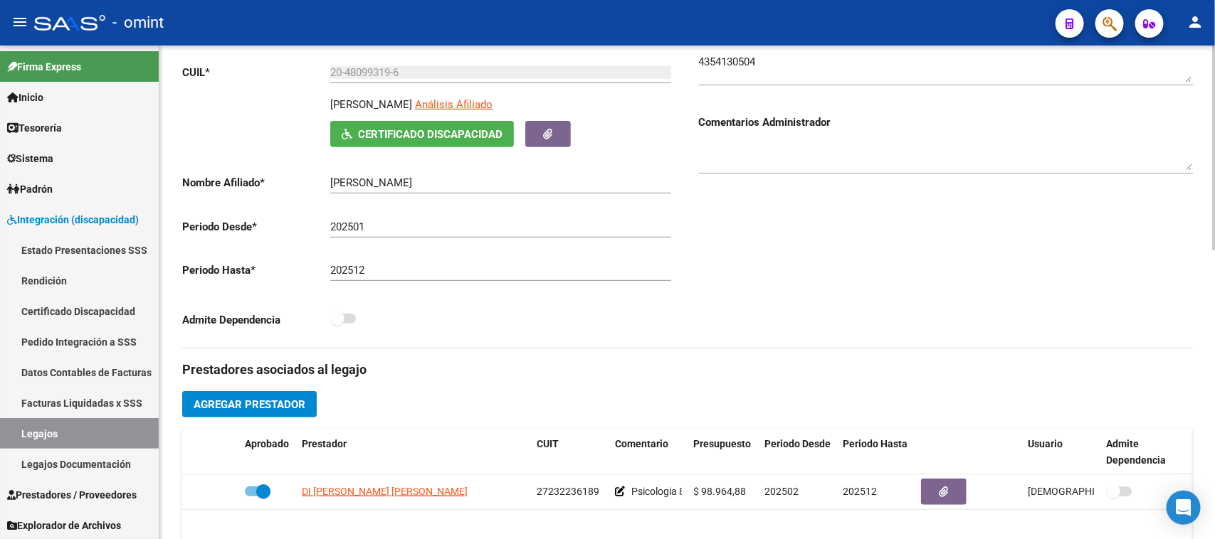
scroll to position [267, 0]
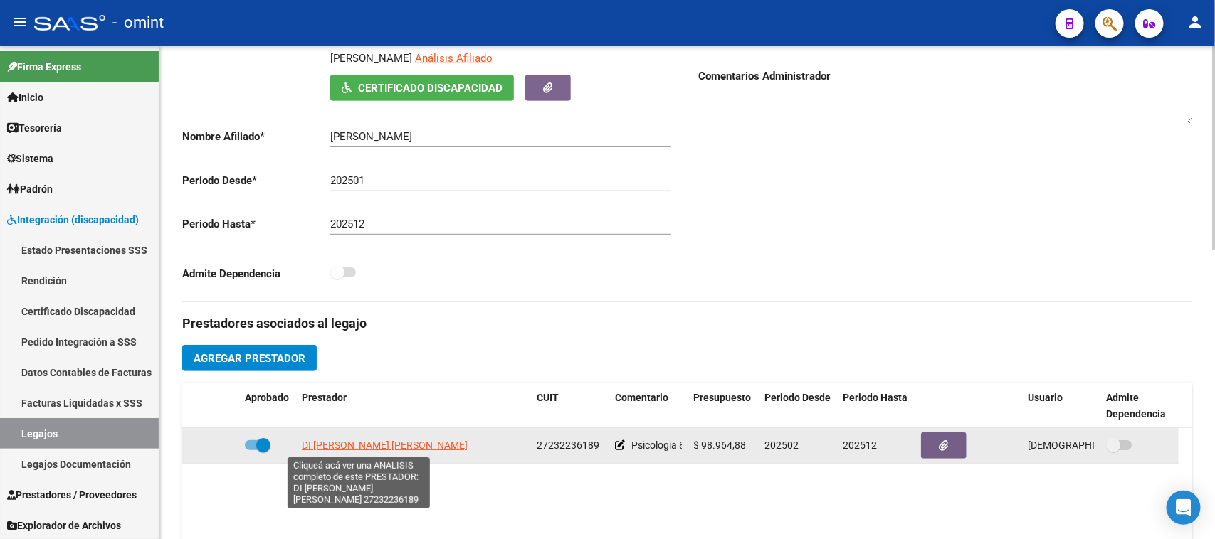
click at [374, 447] on span "DI [PERSON_NAME] [PERSON_NAME]" at bounding box center [385, 445] width 166 height 11
type textarea "27232236189"
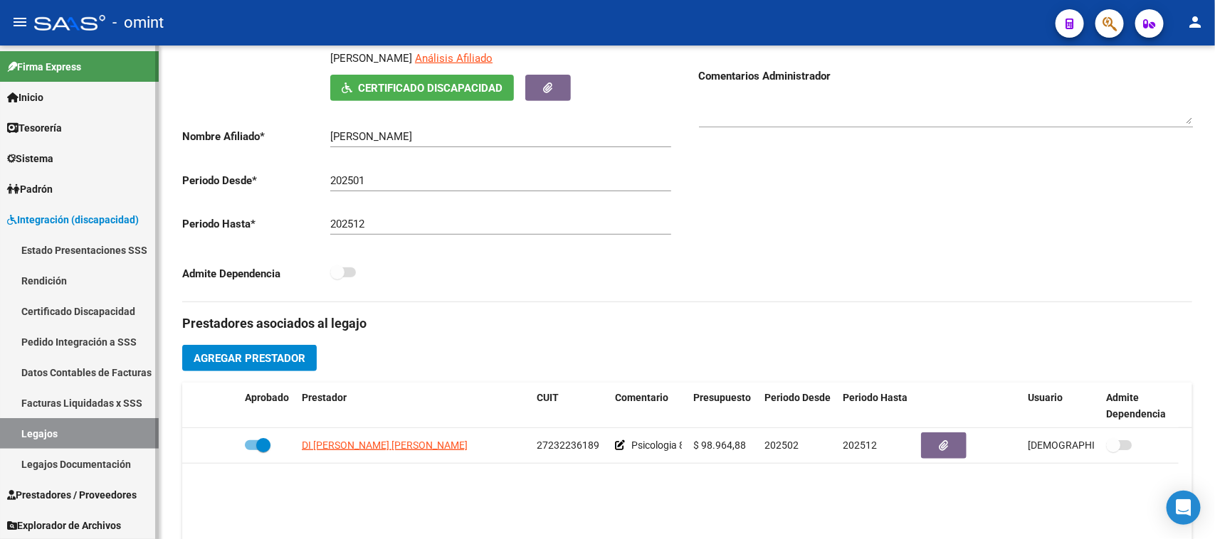
click at [79, 399] on link "Facturas Liquidadas x SSS" at bounding box center [79, 403] width 159 height 31
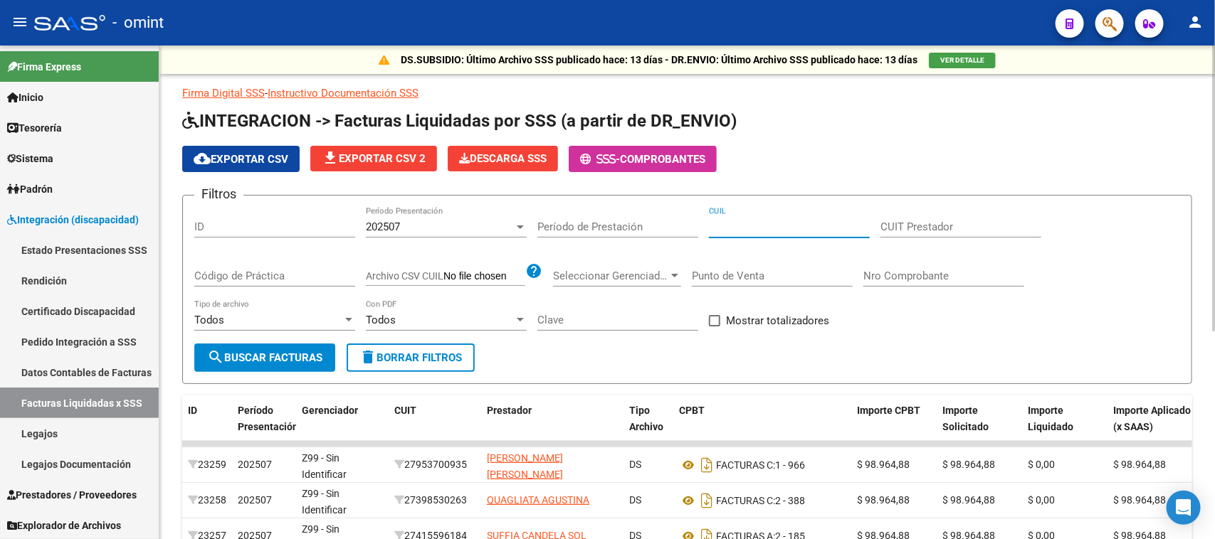
click at [823, 228] on input "CUIL" at bounding box center [789, 227] width 161 height 13
paste input "20-56625703-4"
type input "20-56625703-4"
click at [447, 224] on div "202507" at bounding box center [440, 227] width 148 height 13
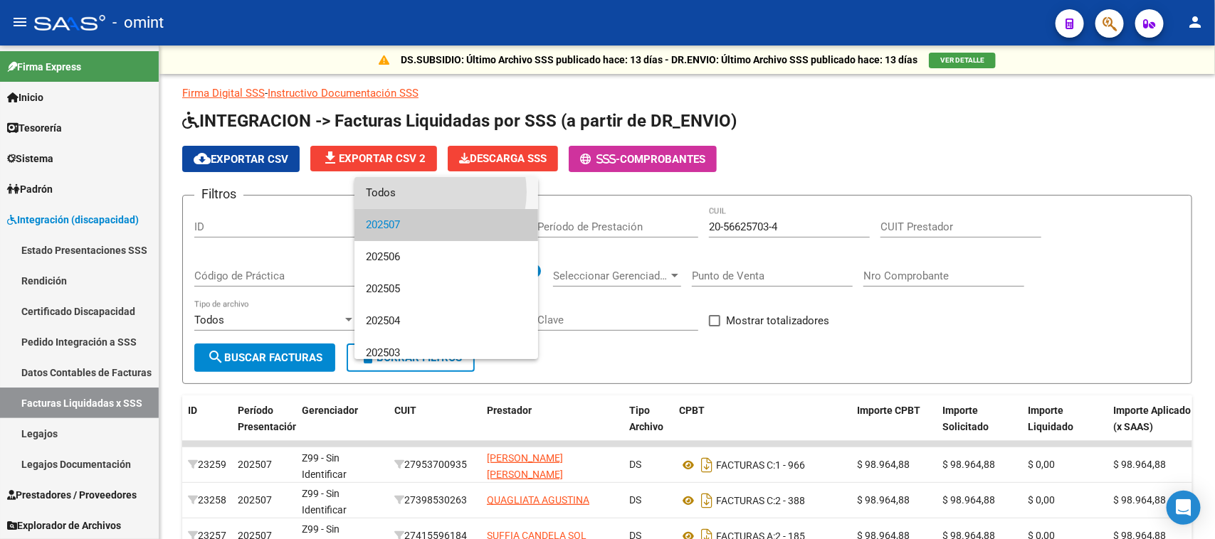
click at [431, 192] on span "Todos" at bounding box center [446, 193] width 161 height 32
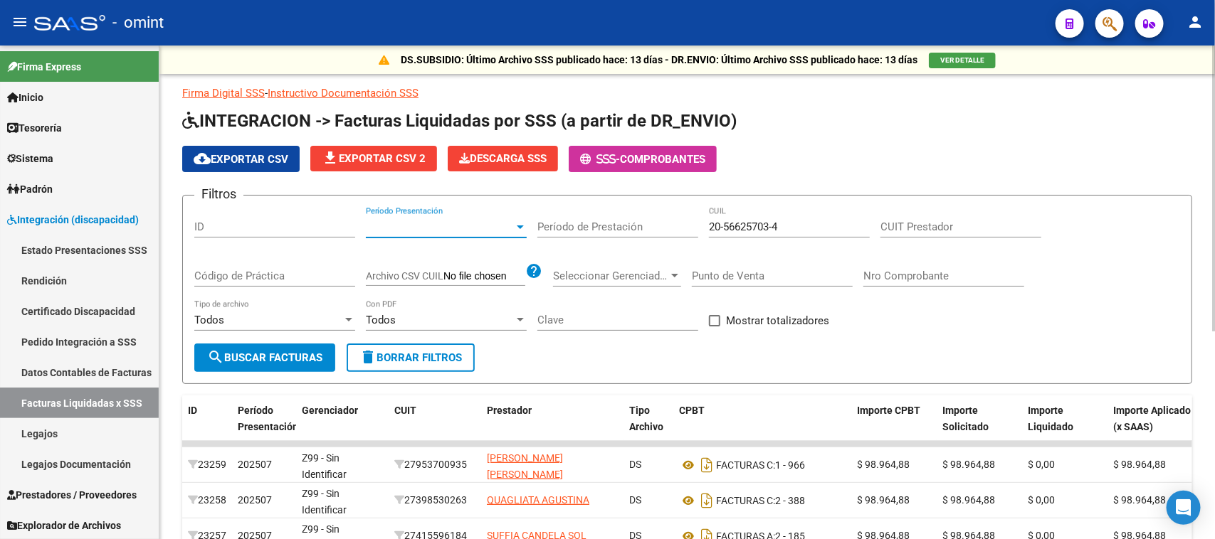
click at [286, 357] on span "search Buscar Facturas" at bounding box center [264, 358] width 115 height 13
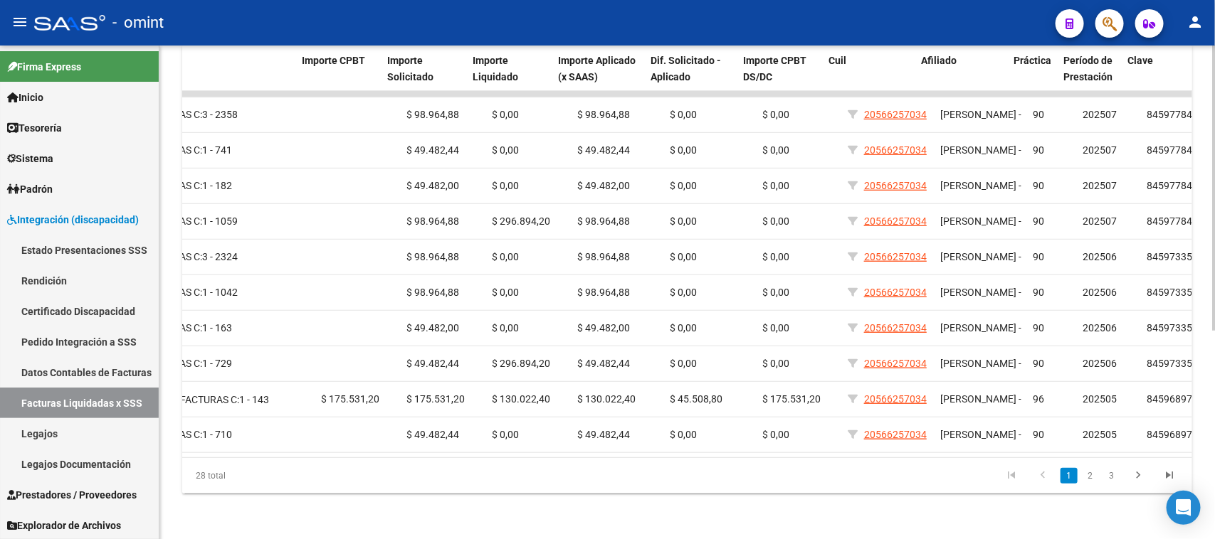
scroll to position [0, 591]
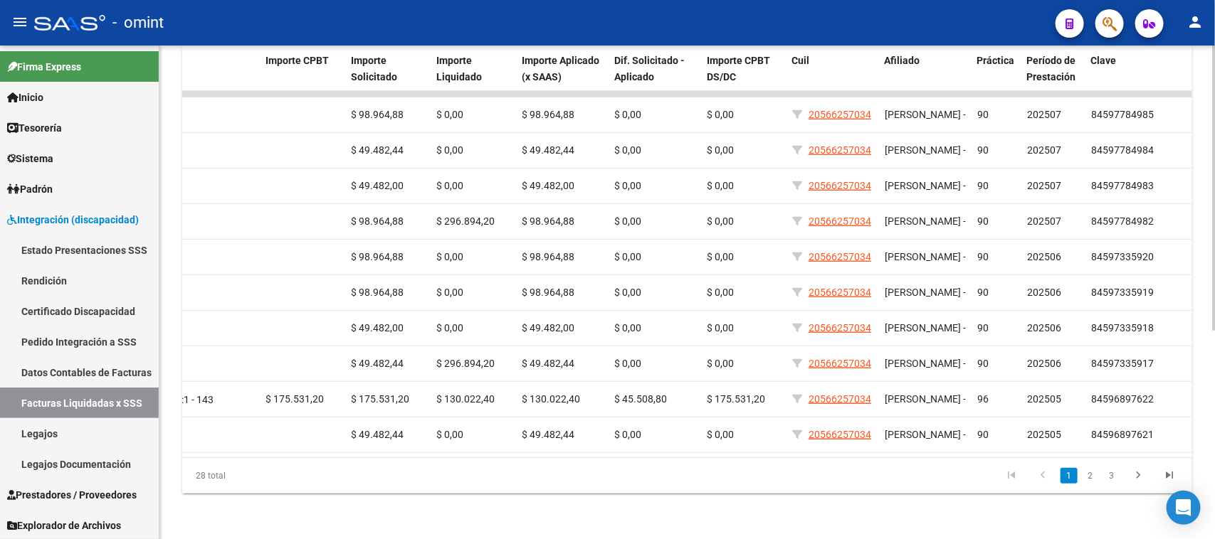
click at [1090, 480] on link "2" at bounding box center [1090, 476] width 17 height 16
click at [1111, 481] on link "3" at bounding box center [1111, 476] width 17 height 16
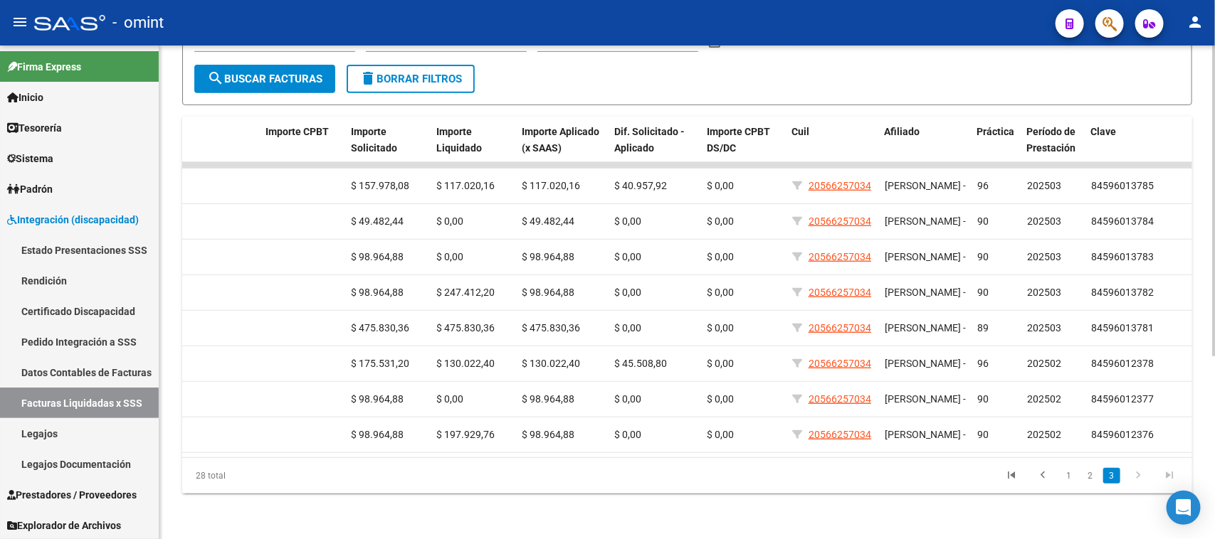
scroll to position [290, 0]
drag, startPoint x: 1097, startPoint y: 443, endPoint x: 1085, endPoint y: 445, distance: 12.3
click at [1085, 445] on datatable-body "2775 202503 Z99 - Sin Identificar 20333052165 [PERSON_NAME] DS FACTURAS C: 1 - …" at bounding box center [687, 309] width 1010 height 295
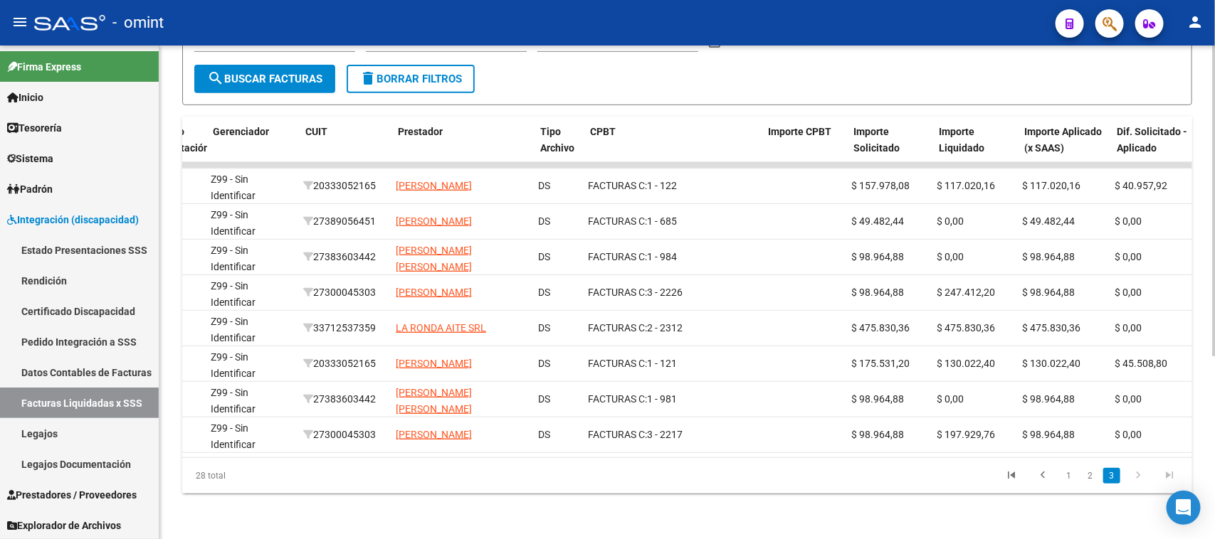
scroll to position [0, 0]
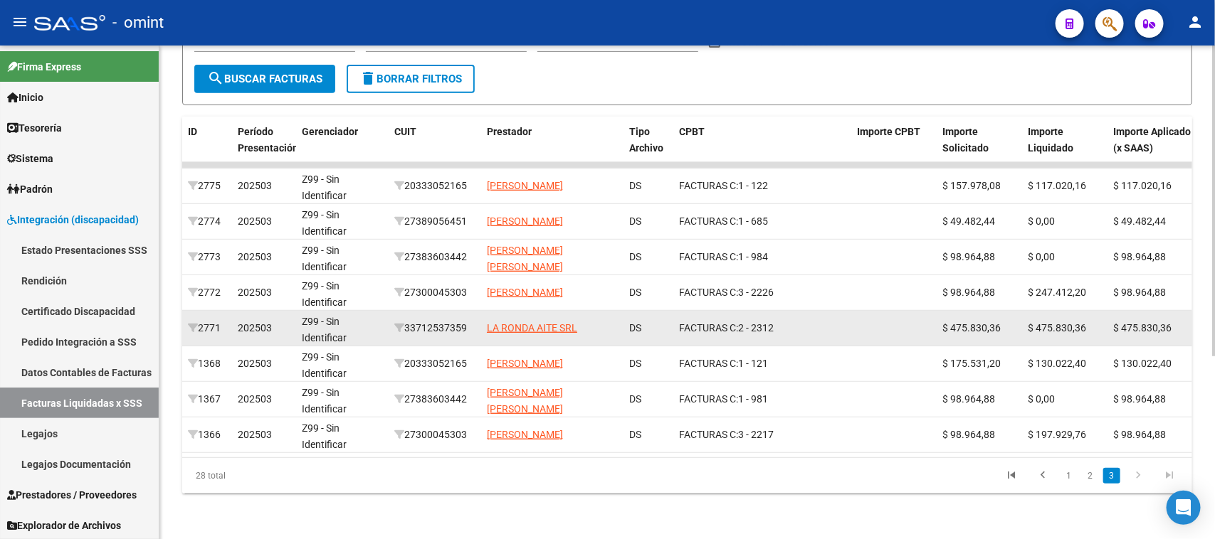
click at [443, 320] on div "33712537359" at bounding box center [434, 328] width 81 height 16
copy div "33712537359"
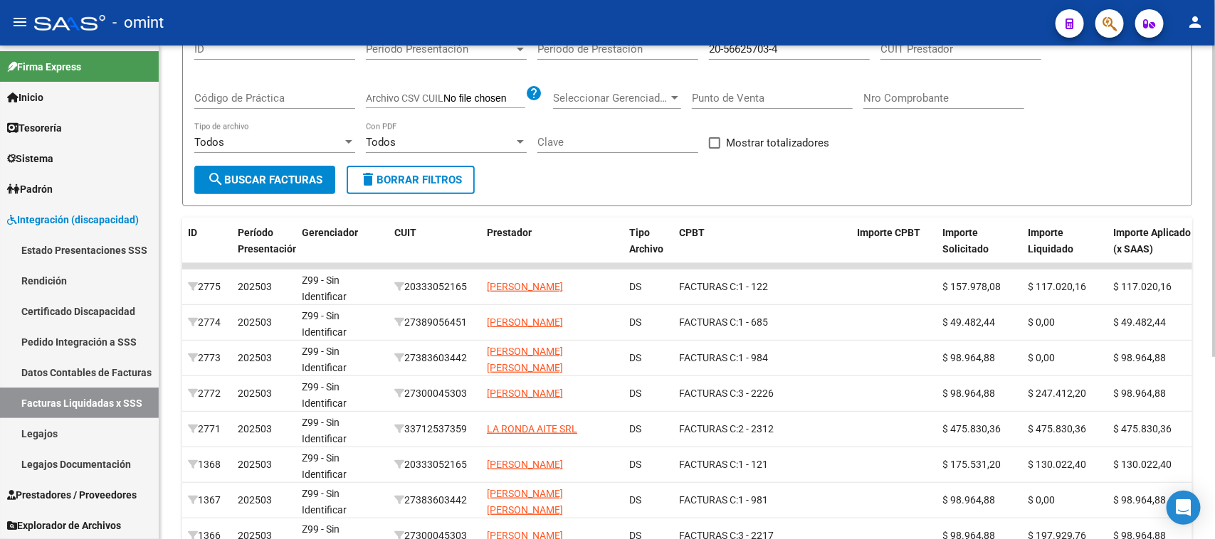
copy div "33712537359"
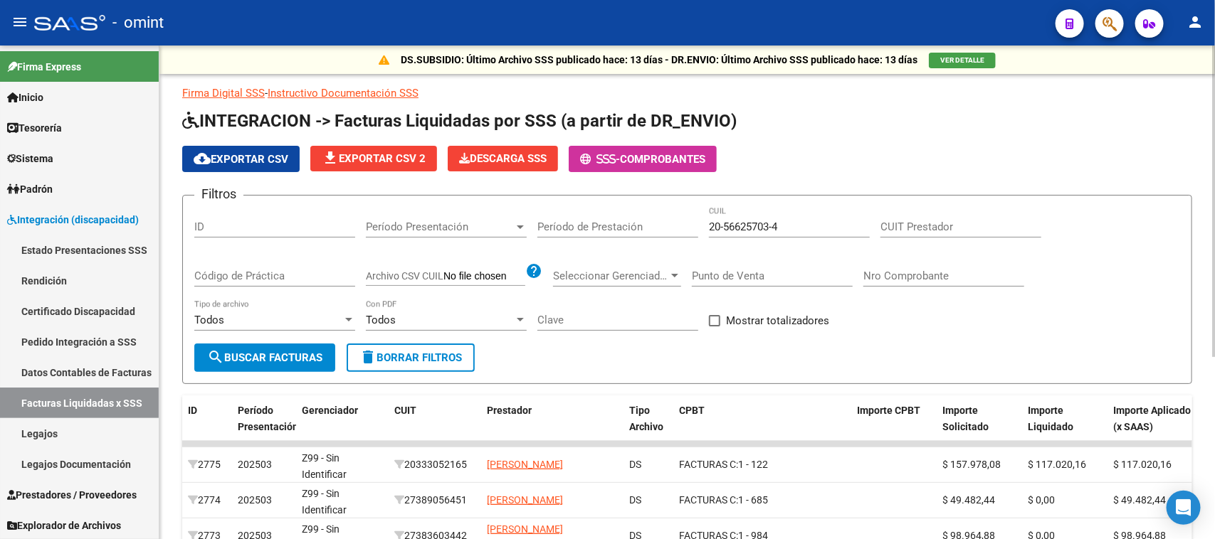
click at [948, 229] on input "CUIT Prestador" at bounding box center [960, 227] width 161 height 13
paste input "33-71253735-9"
type input "33-71253735-9"
click at [236, 352] on span "search Buscar Facturas" at bounding box center [264, 358] width 115 height 13
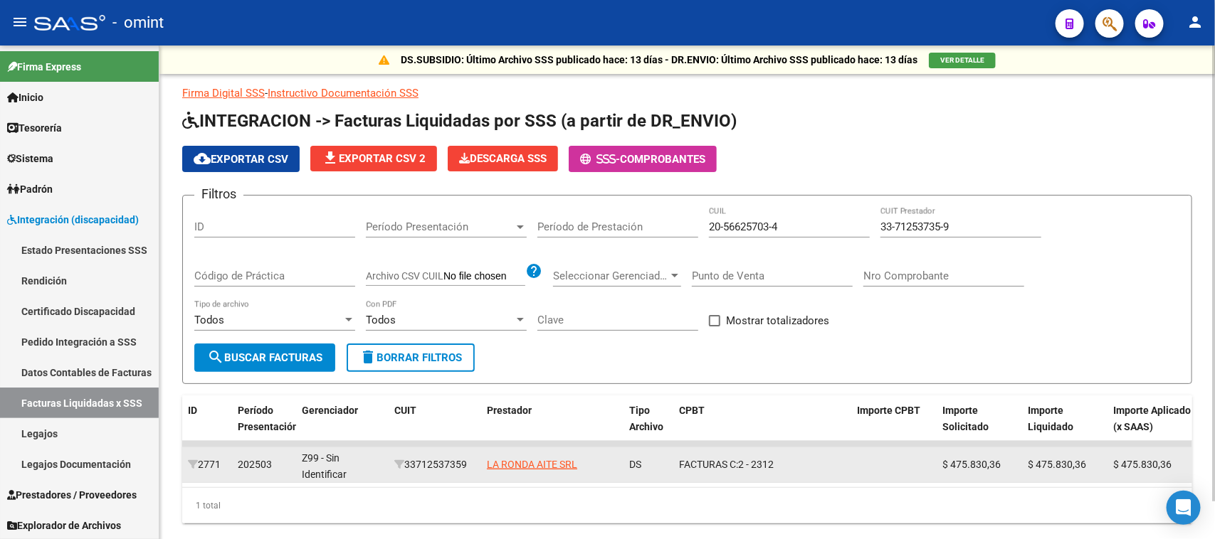
click at [416, 460] on div "33712537359" at bounding box center [434, 465] width 81 height 16
copy div "33712537359"
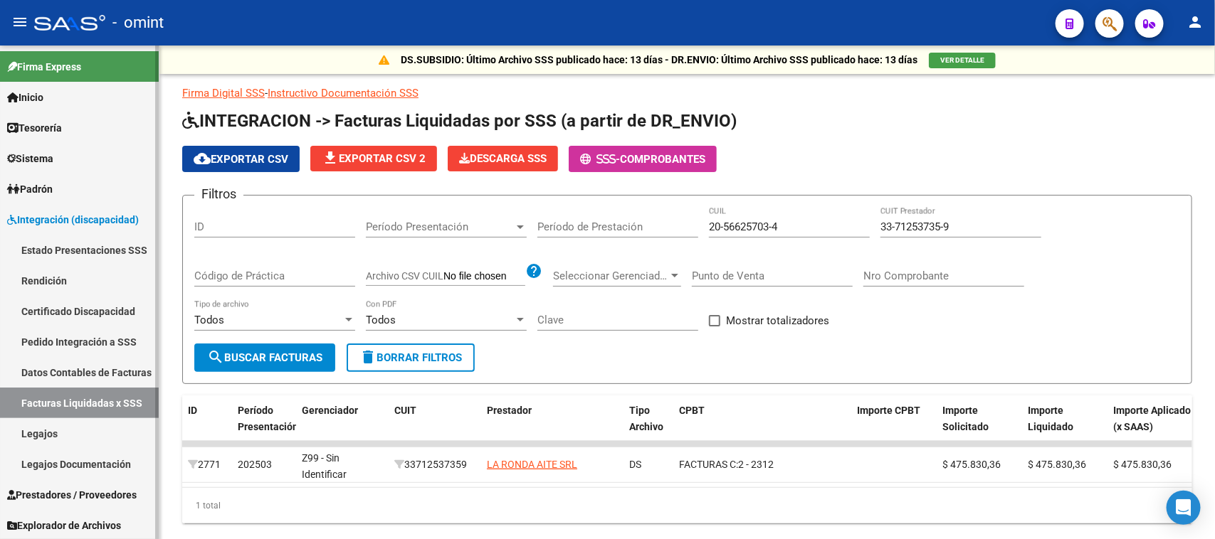
click at [103, 435] on link "Legajos" at bounding box center [79, 433] width 159 height 31
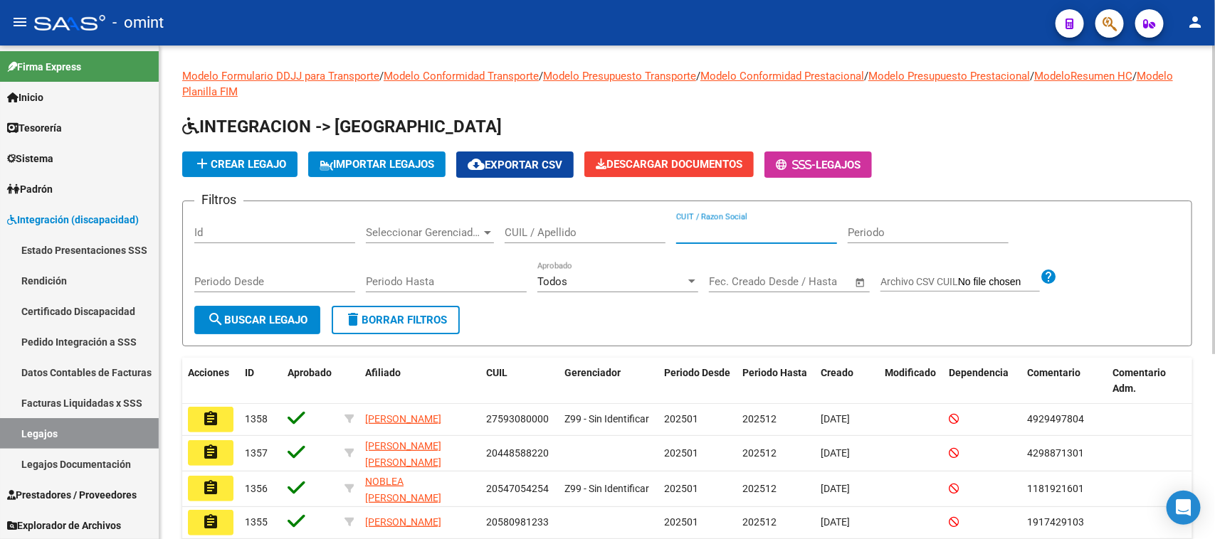
click at [764, 226] on input "CUIT / Razon Social" at bounding box center [756, 232] width 161 height 13
paste input "33712537359"
type input "33712537359"
drag, startPoint x: 293, startPoint y: 310, endPoint x: 289, endPoint y: 319, distance: 9.5
click at [290, 318] on form "Filtros Id Seleccionar Gerenciador Seleccionar Gerenciador CUIL / Apellido 3371…" at bounding box center [687, 274] width 1010 height 146
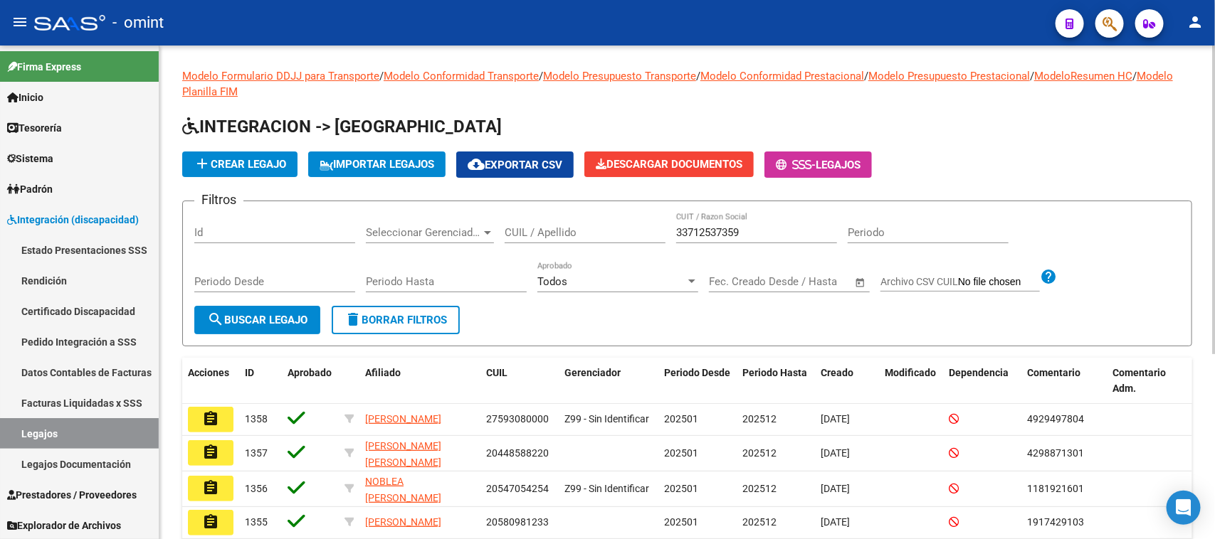
click at [285, 325] on button "search Buscar Legajo" at bounding box center [257, 320] width 126 height 28
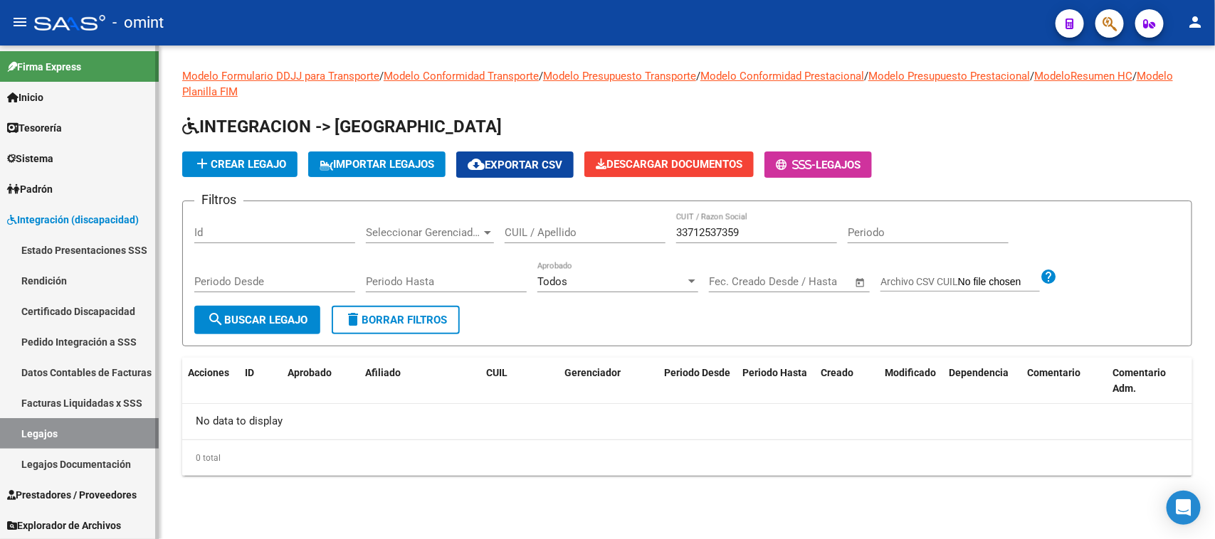
drag, startPoint x: 121, startPoint y: 436, endPoint x: 139, endPoint y: 426, distance: 20.4
click at [120, 436] on link "Legajos" at bounding box center [79, 433] width 159 height 31
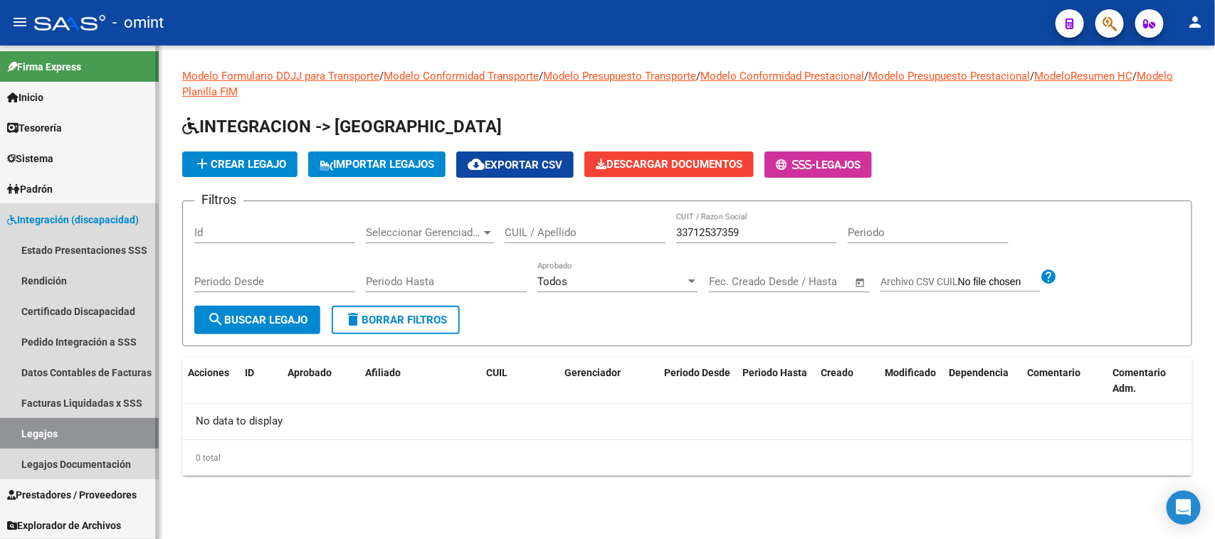
click at [40, 429] on link "Legajos" at bounding box center [79, 433] width 159 height 31
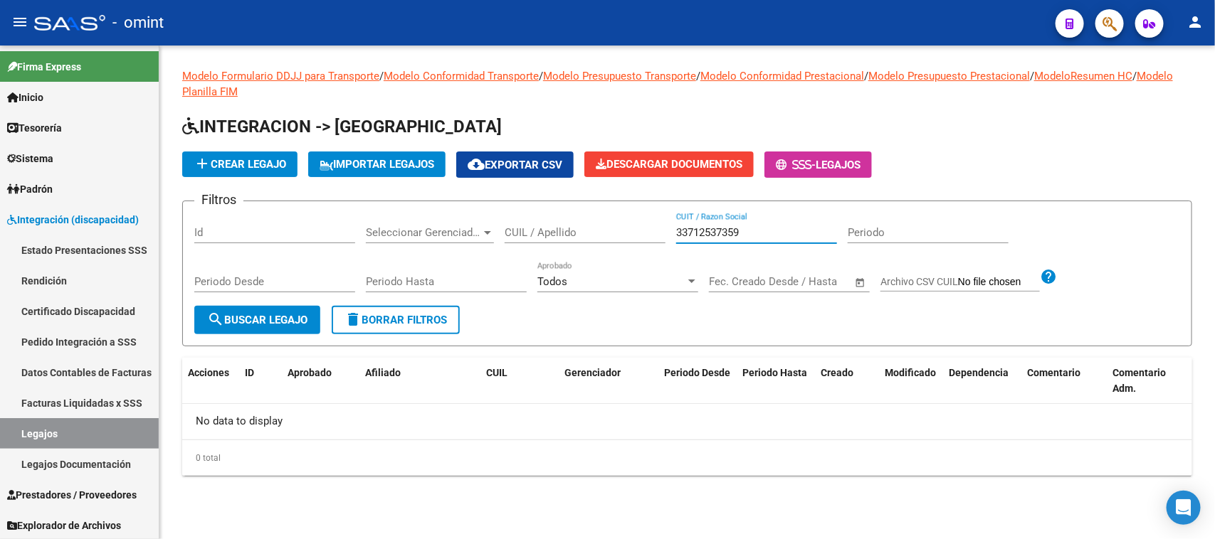
drag, startPoint x: 765, startPoint y: 233, endPoint x: 486, endPoint y: 221, distance: 279.3
click at [486, 221] on div "Filtros Id Seleccionar Gerenciador Seleccionar Gerenciador CUIL / Apellido 3371…" at bounding box center [687, 259] width 986 height 93
click at [541, 229] on input "CUIL / Apellido" at bounding box center [585, 232] width 161 height 13
click at [294, 314] on span "search Buscar Legajo" at bounding box center [257, 320] width 100 height 13
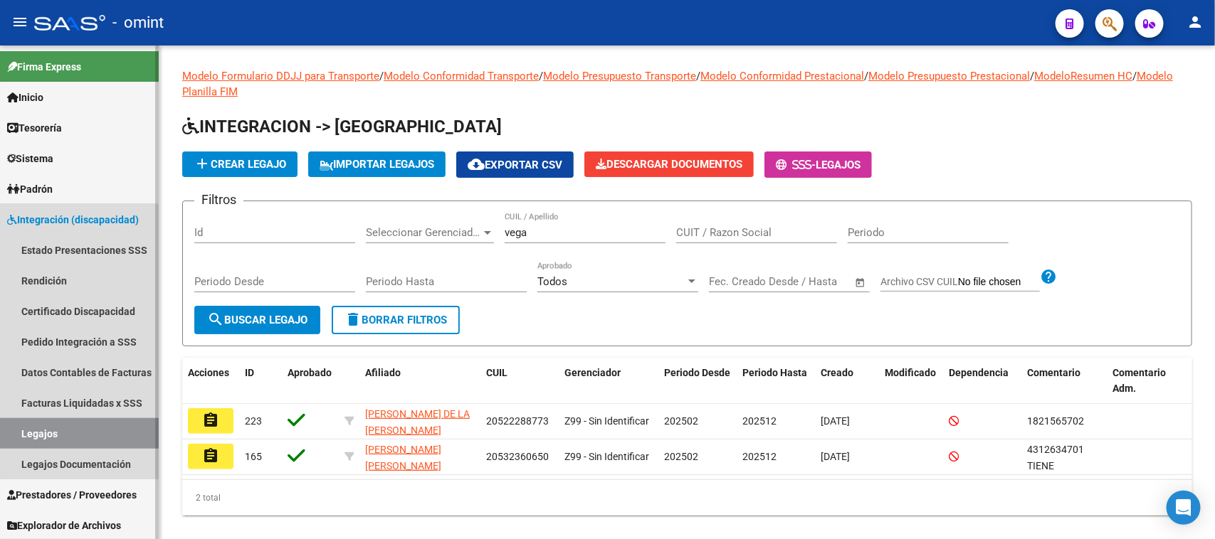
click at [64, 420] on link "Legajos" at bounding box center [79, 433] width 159 height 31
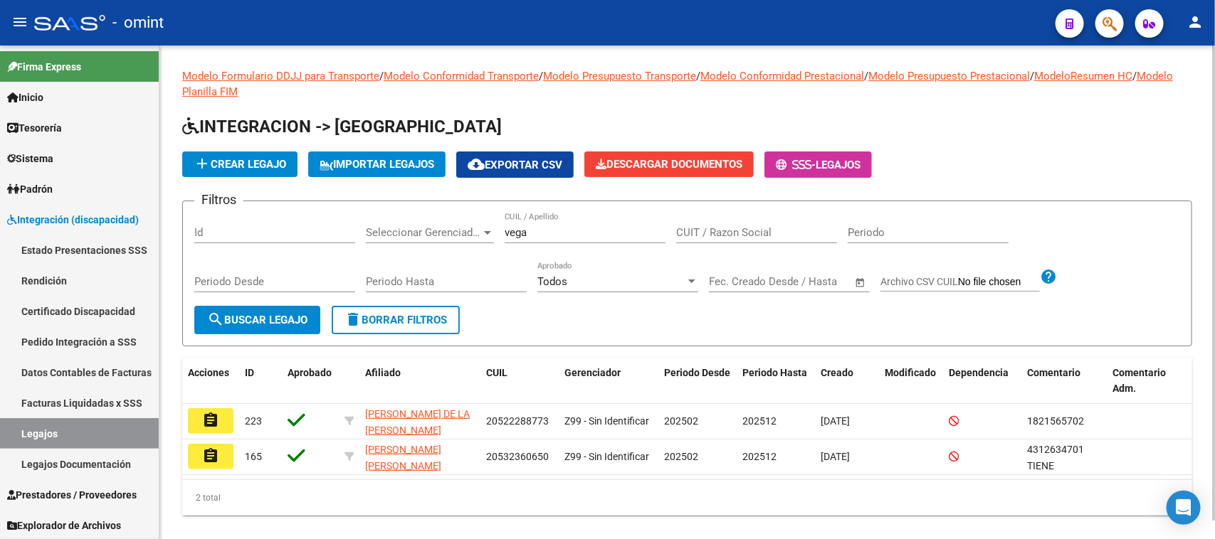
drag, startPoint x: 568, startPoint y: 239, endPoint x: 383, endPoint y: 239, distance: 185.0
click at [384, 239] on div "Filtros Id Seleccionar Gerenciador Seleccionar Gerenciador [PERSON_NAME] CUIL /…" at bounding box center [687, 259] width 986 height 93
click at [586, 240] on div "[PERSON_NAME] CUIL / Apellido" at bounding box center [585, 228] width 161 height 31
drag, startPoint x: 584, startPoint y: 233, endPoint x: 218, endPoint y: 222, distance: 366.0
click at [221, 222] on div "Filtros Id Seleccionar Gerenciador Seleccionar Gerenciador [PERSON_NAME] CUIL /…" at bounding box center [687, 259] width 986 height 93
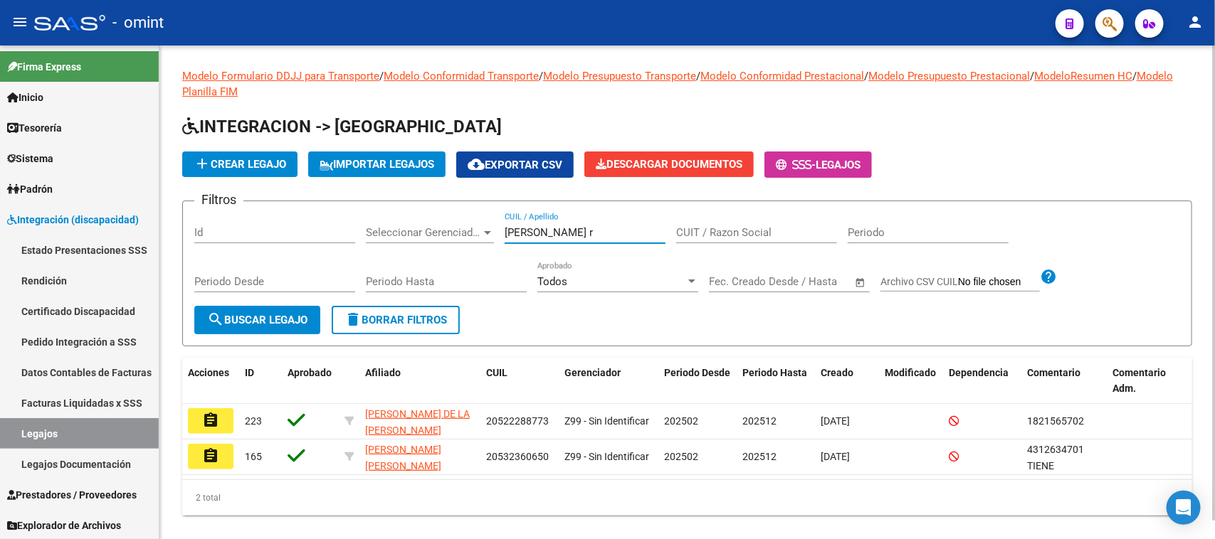
type input "[PERSON_NAME] r"
click at [314, 330] on button "search Buscar Legajo" at bounding box center [257, 320] width 126 height 28
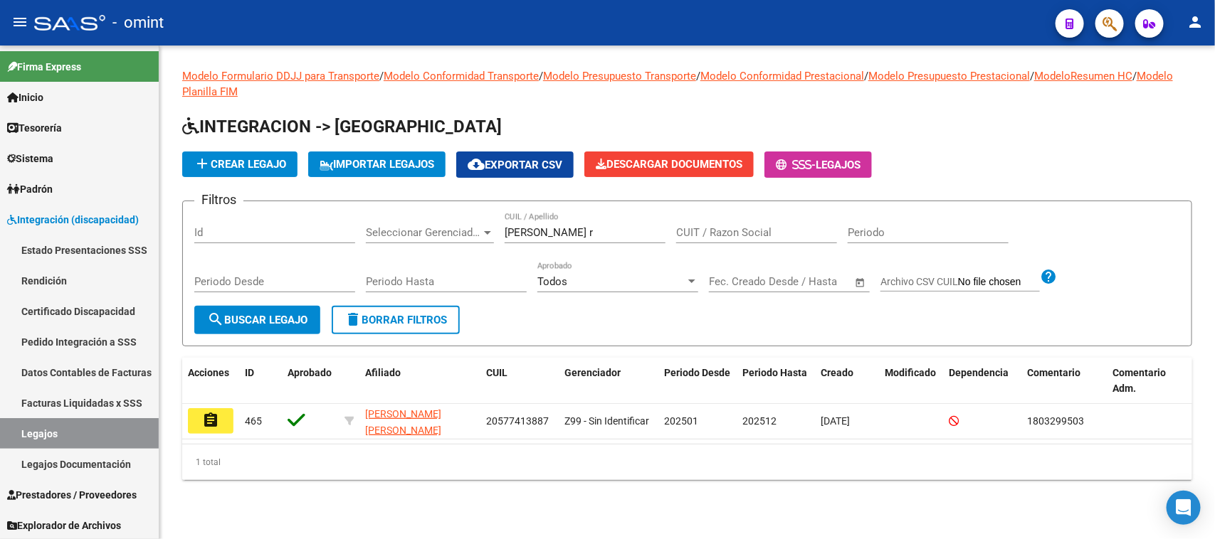
click at [214, 420] on mat-icon "assignment" at bounding box center [210, 420] width 17 height 17
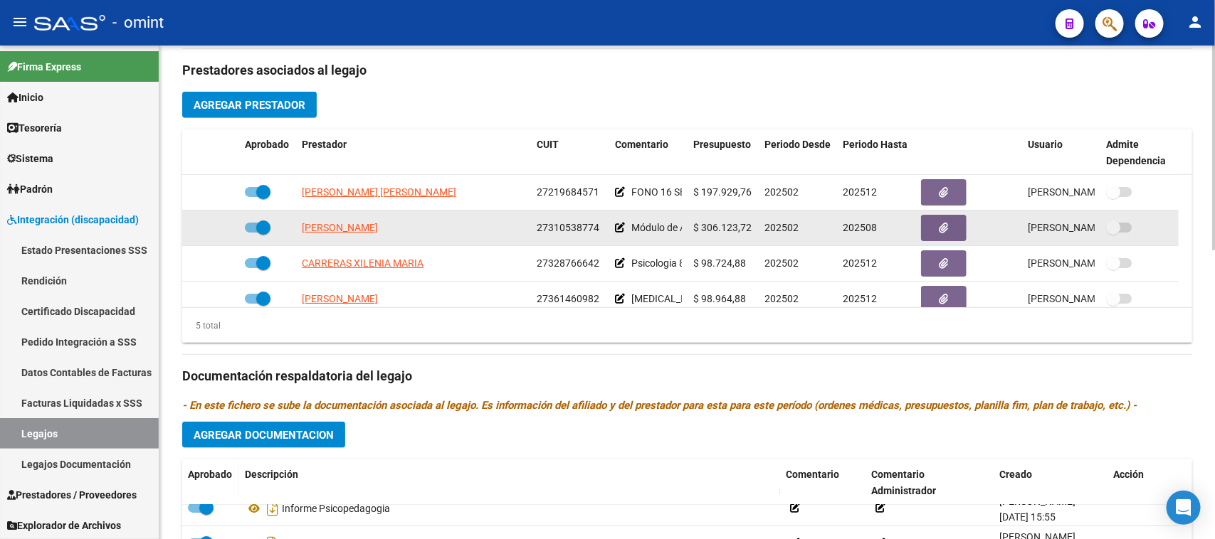
click at [251, 221] on label at bounding box center [258, 227] width 26 height 17
click at [251, 233] on input "checkbox" at bounding box center [251, 233] width 1 height 1
checkbox input "false"
click at [224, 228] on div at bounding box center [211, 228] width 46 height 16
click at [218, 230] on icon at bounding box center [219, 228] width 10 height 10
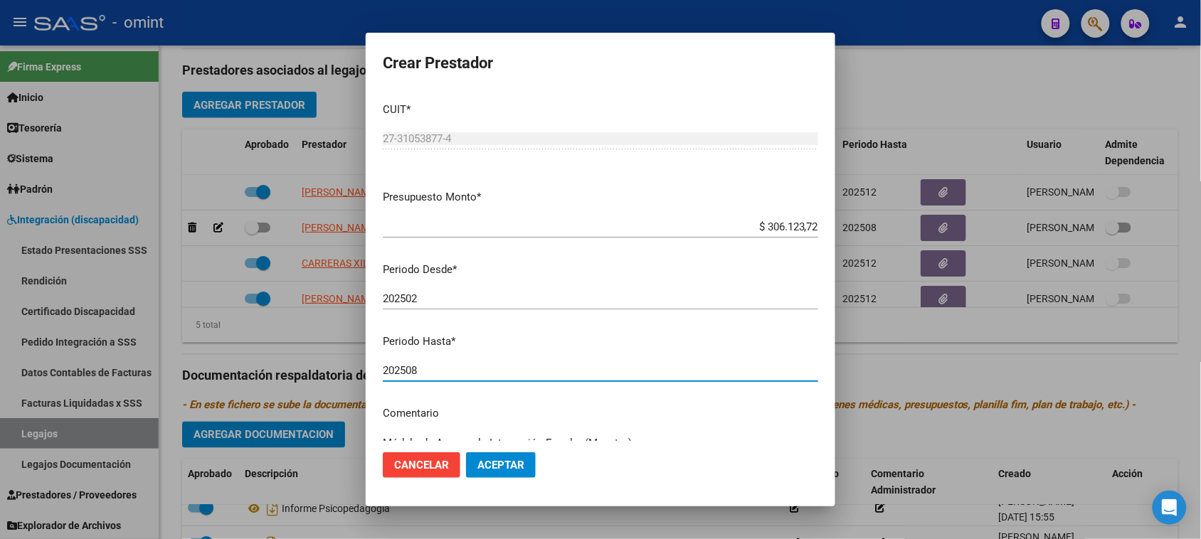
click at [522, 372] on input "202508" at bounding box center [601, 370] width 436 height 13
type input "202506"
click at [510, 466] on span "Aceptar" at bounding box center [501, 465] width 47 height 13
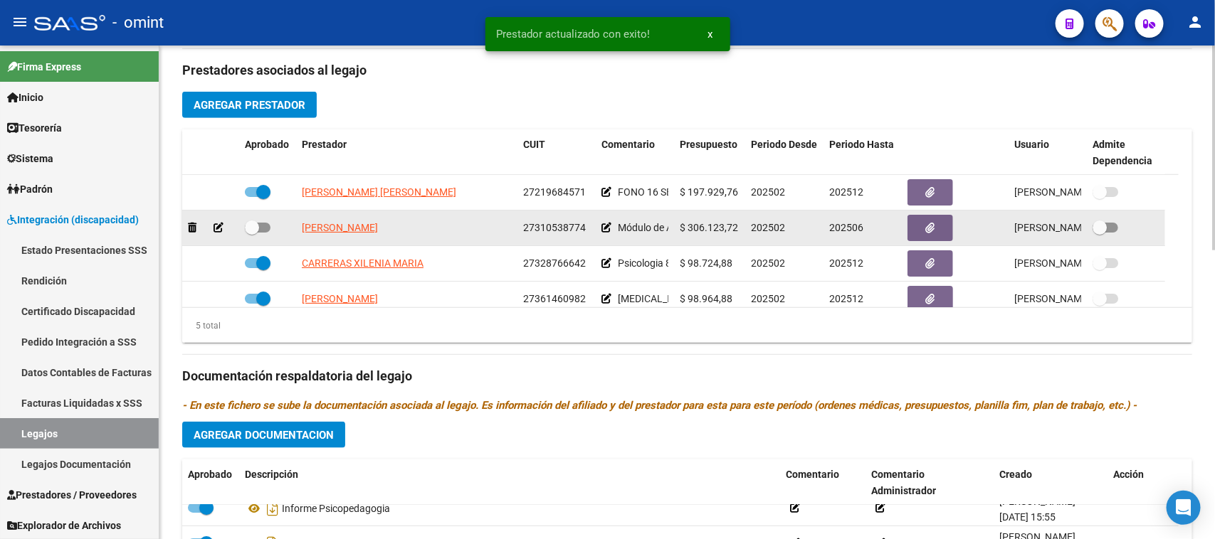
click at [376, 236] on datatable-body-cell "[PERSON_NAME]" at bounding box center [406, 228] width 221 height 35
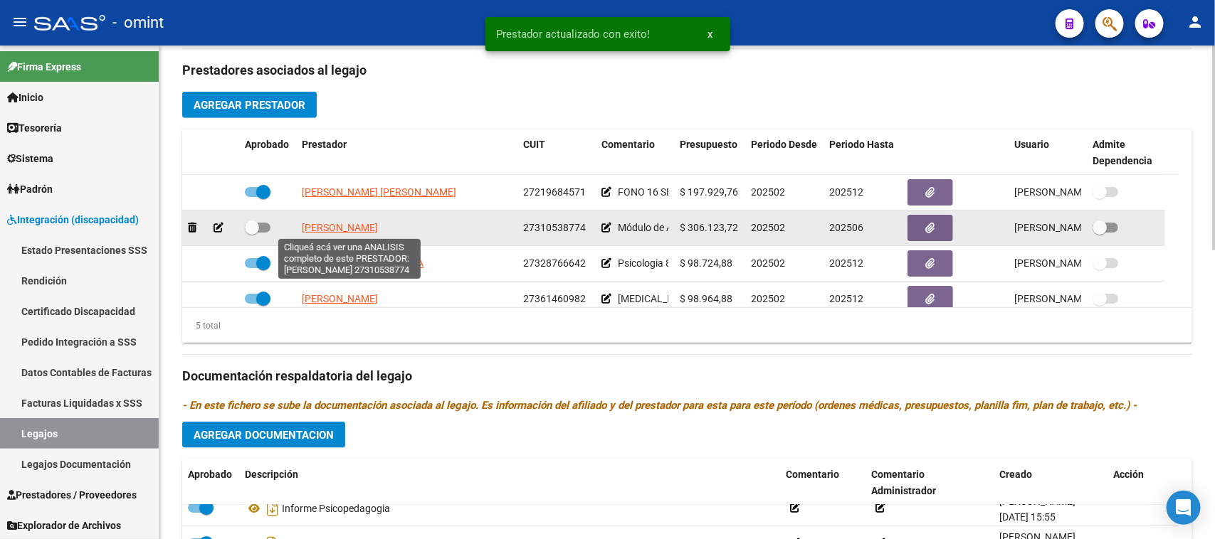
click at [378, 228] on span "[PERSON_NAME]" at bounding box center [340, 227] width 76 height 11
type textarea "27310538774"
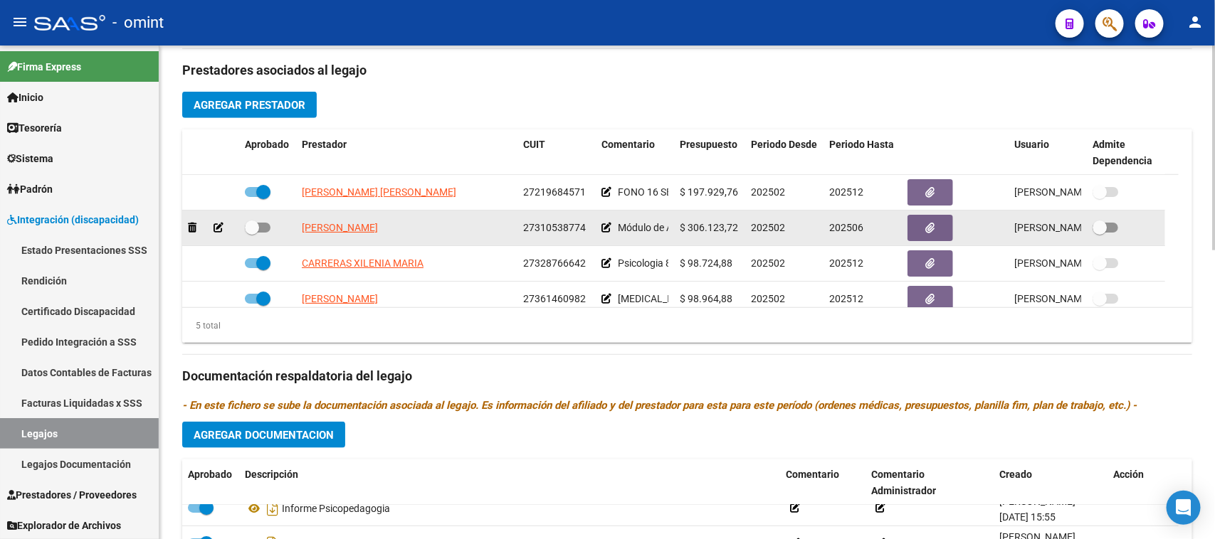
click at [262, 228] on span at bounding box center [258, 228] width 26 height 10
click at [252, 233] on input "checkbox" at bounding box center [251, 233] width 1 height 1
checkbox input "true"
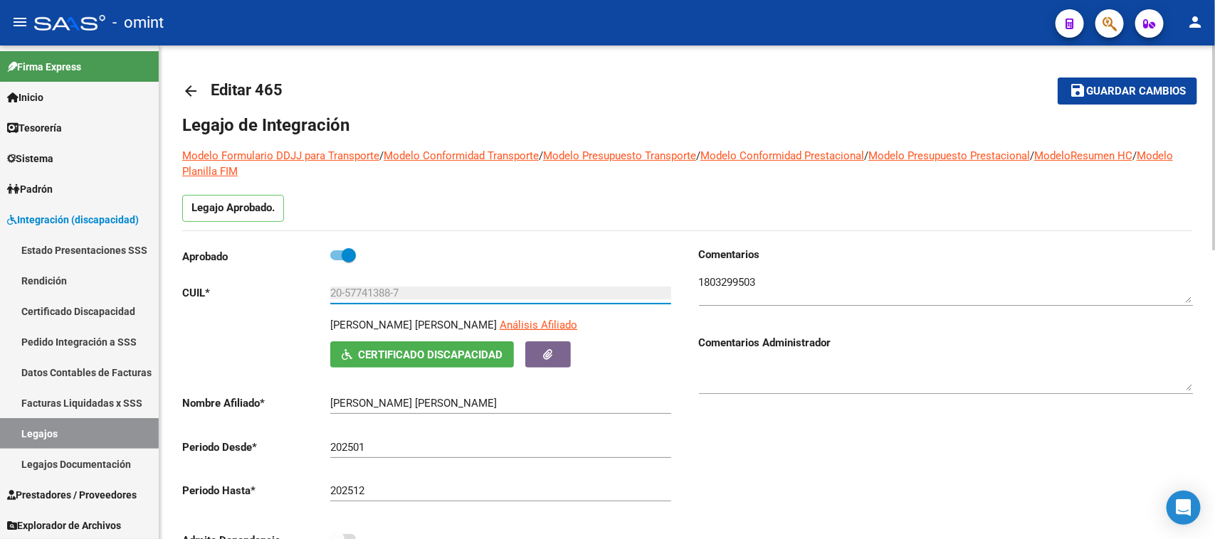
click at [438, 297] on input "20-57741388-7" at bounding box center [500, 293] width 341 height 13
drag, startPoint x: 454, startPoint y: 290, endPoint x: 66, endPoint y: 304, distance: 388.1
click at [65, 299] on mat-sidenav-container "Firma Express Inicio Calendario SSS Instructivos Contacto OS Tesorería Extracto…" at bounding box center [607, 293] width 1215 height 494
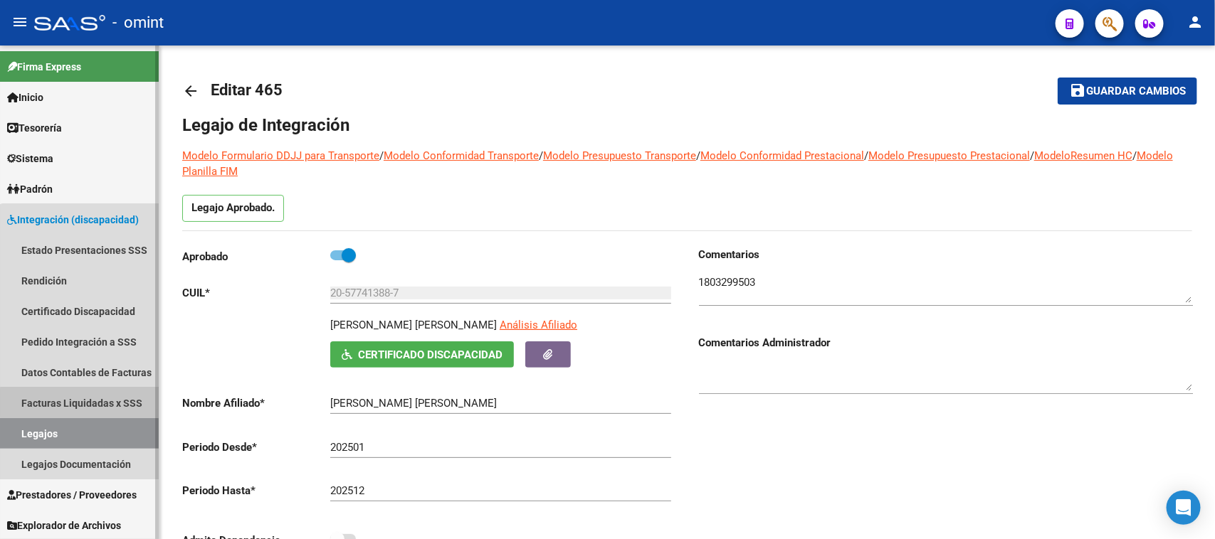
click at [83, 403] on link "Facturas Liquidadas x SSS" at bounding box center [79, 403] width 159 height 31
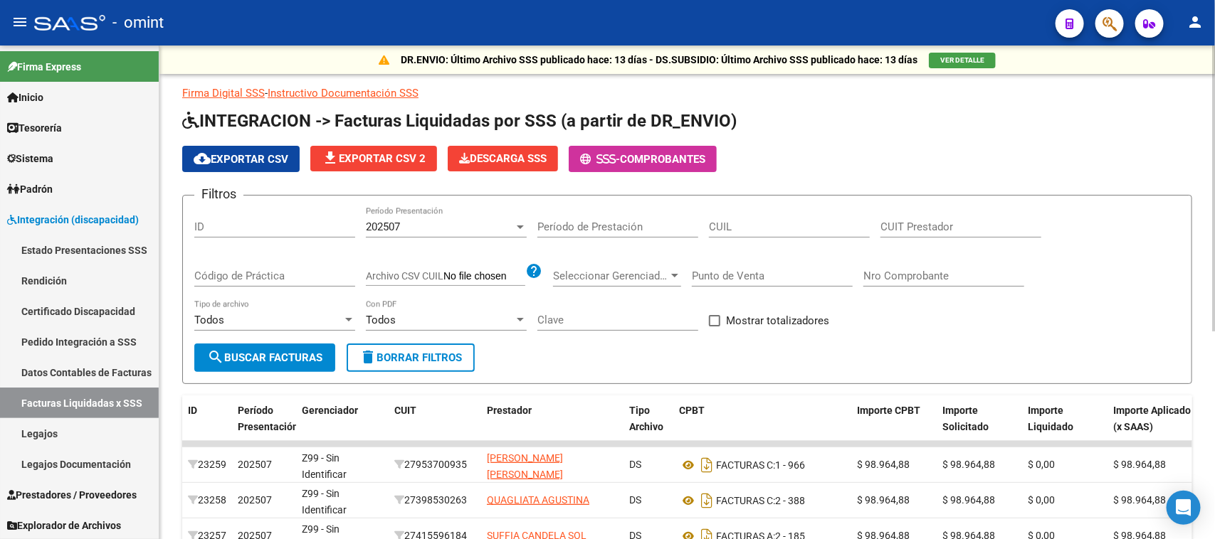
click at [902, 226] on input "CUIT Prestador" at bounding box center [960, 227] width 161 height 13
paste input "30-70831504-0"
type input "30-70831504-0"
click at [289, 367] on button "search Buscar Facturas" at bounding box center [264, 358] width 141 height 28
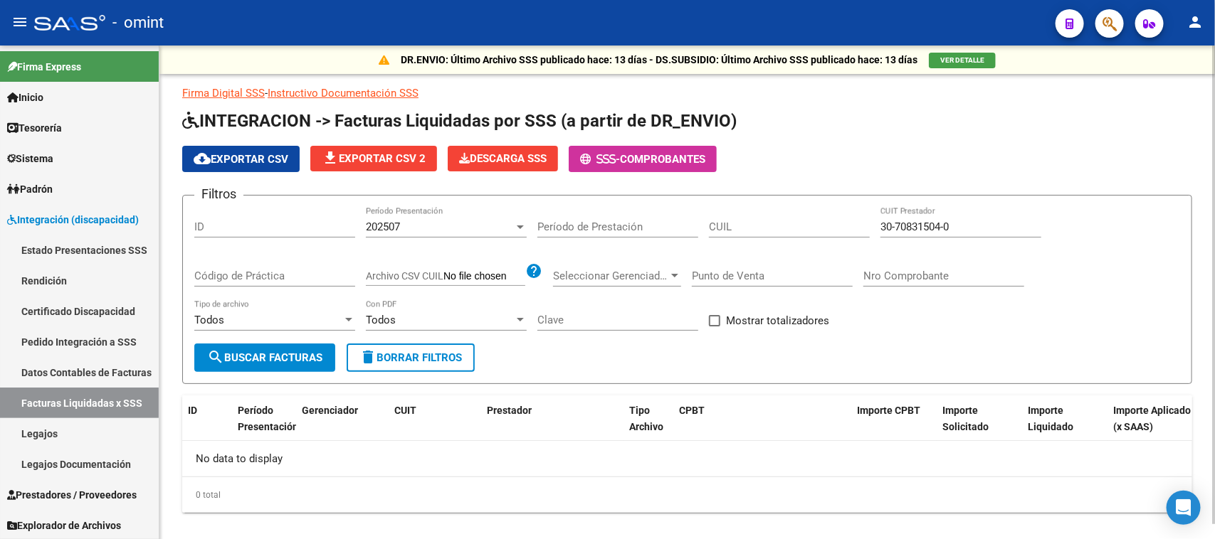
click at [464, 218] on div "202507 Período Presentación" at bounding box center [446, 222] width 161 height 31
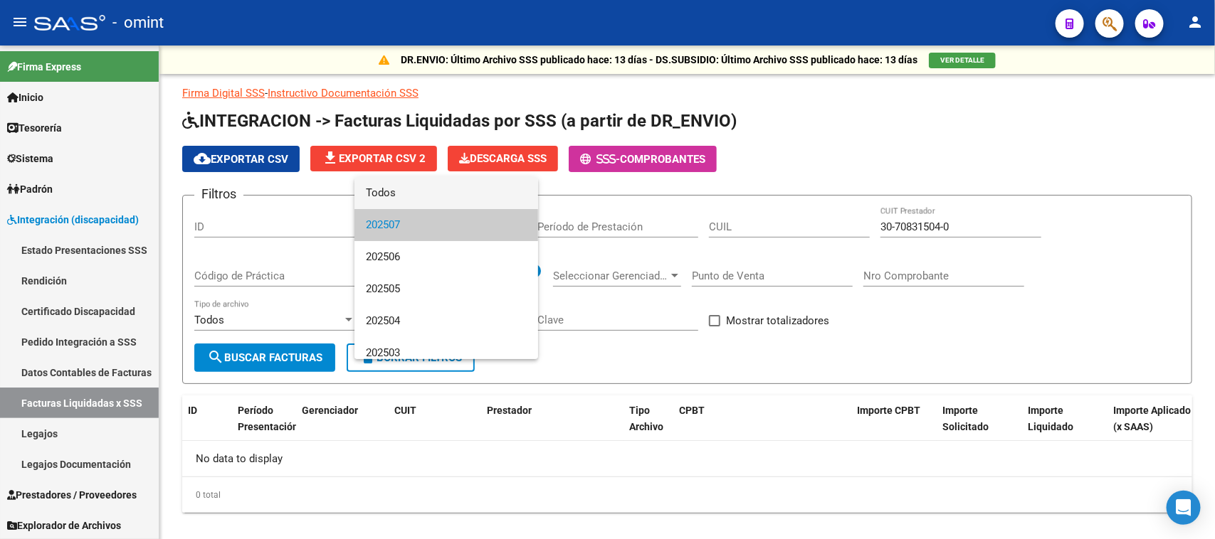
click at [463, 191] on span "Todos" at bounding box center [446, 193] width 161 height 32
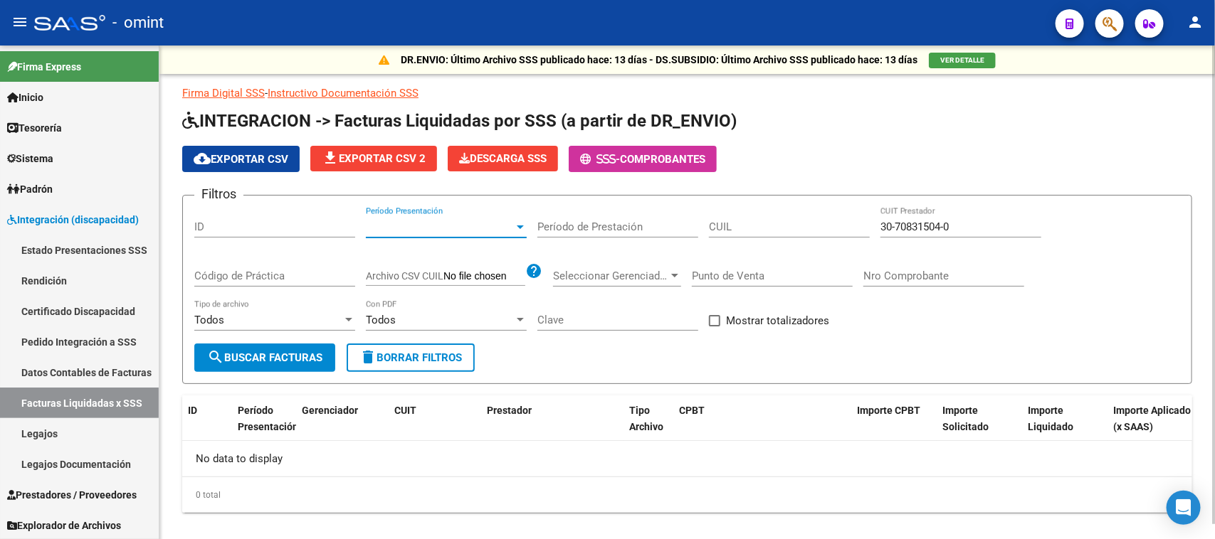
click at [292, 354] on span "search Buscar Facturas" at bounding box center [264, 358] width 115 height 13
